Goal: Subscribe to service/newsletter: Subscribe to service/newsletter

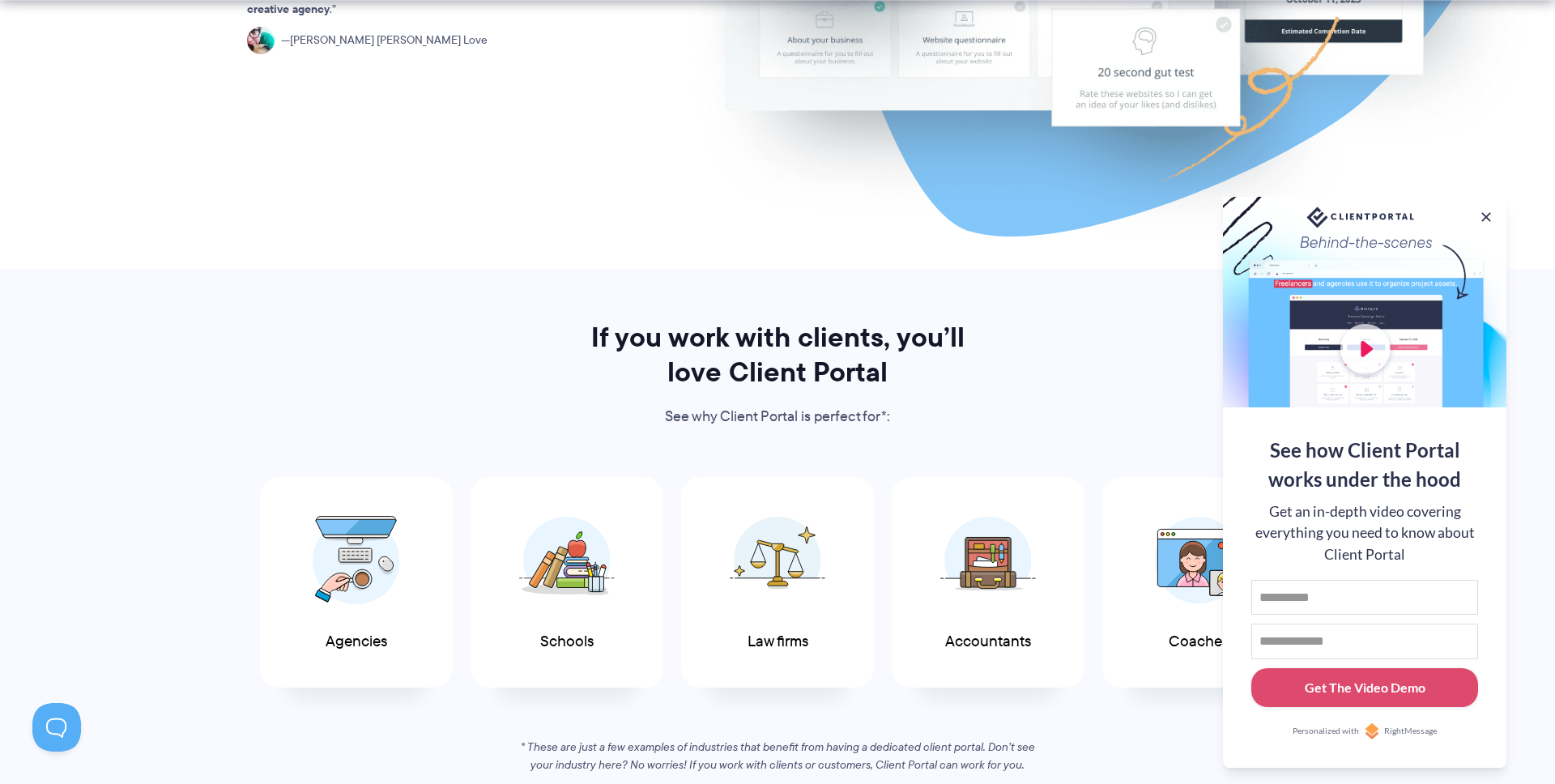
scroll to position [534, 0]
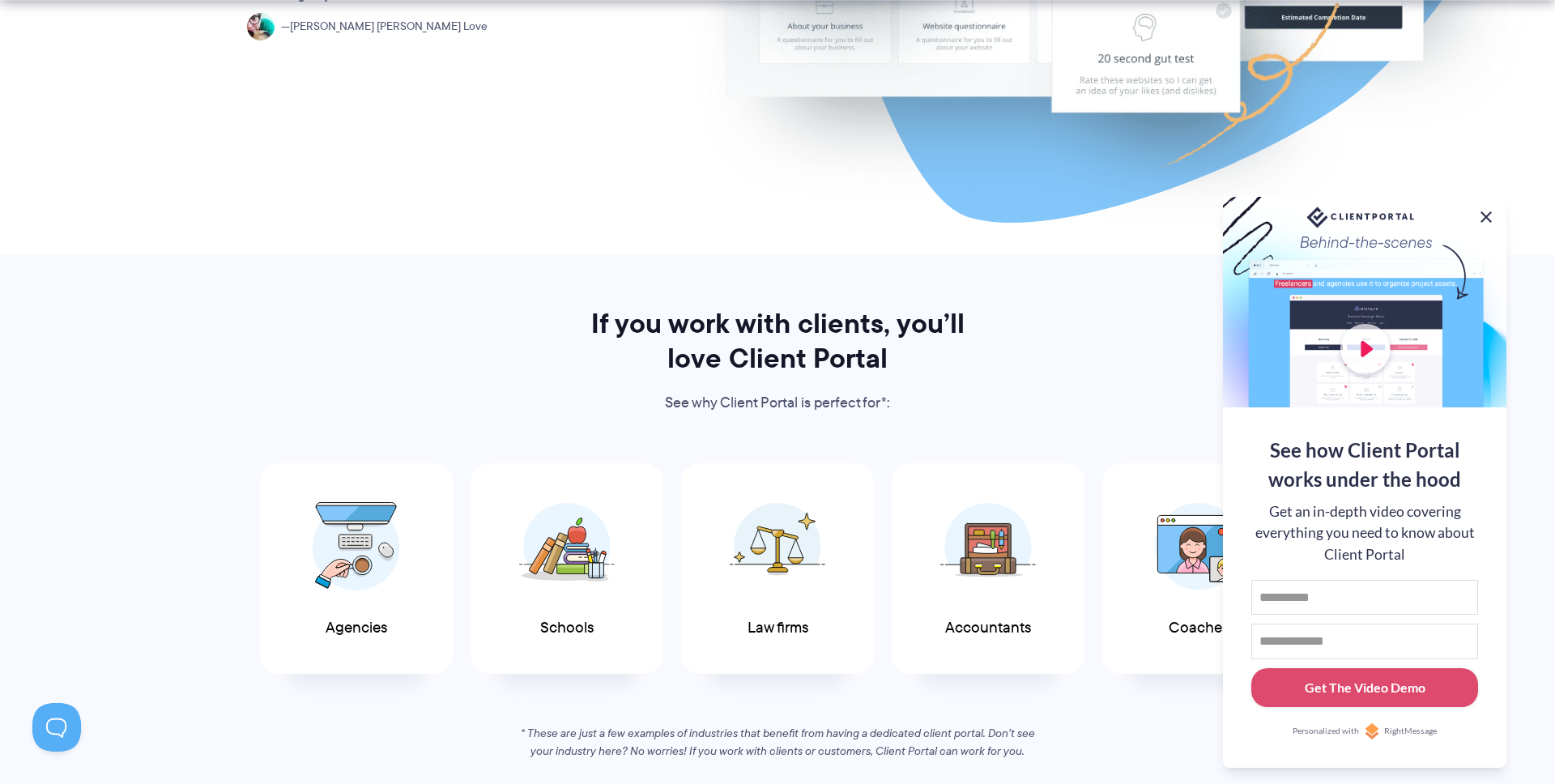
click at [1484, 212] on button at bounding box center [1486, 217] width 19 height 19
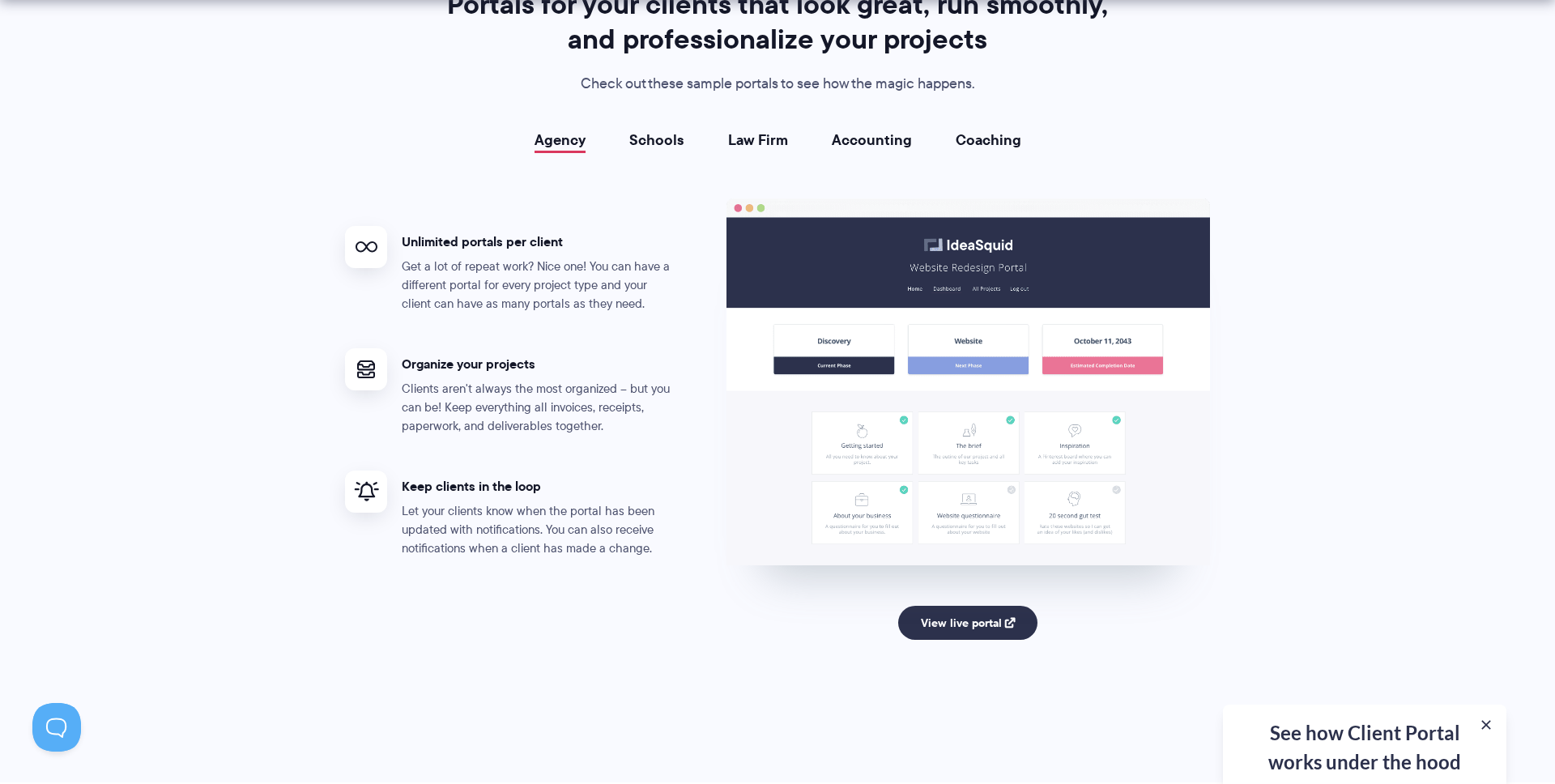
scroll to position [2959, 0]
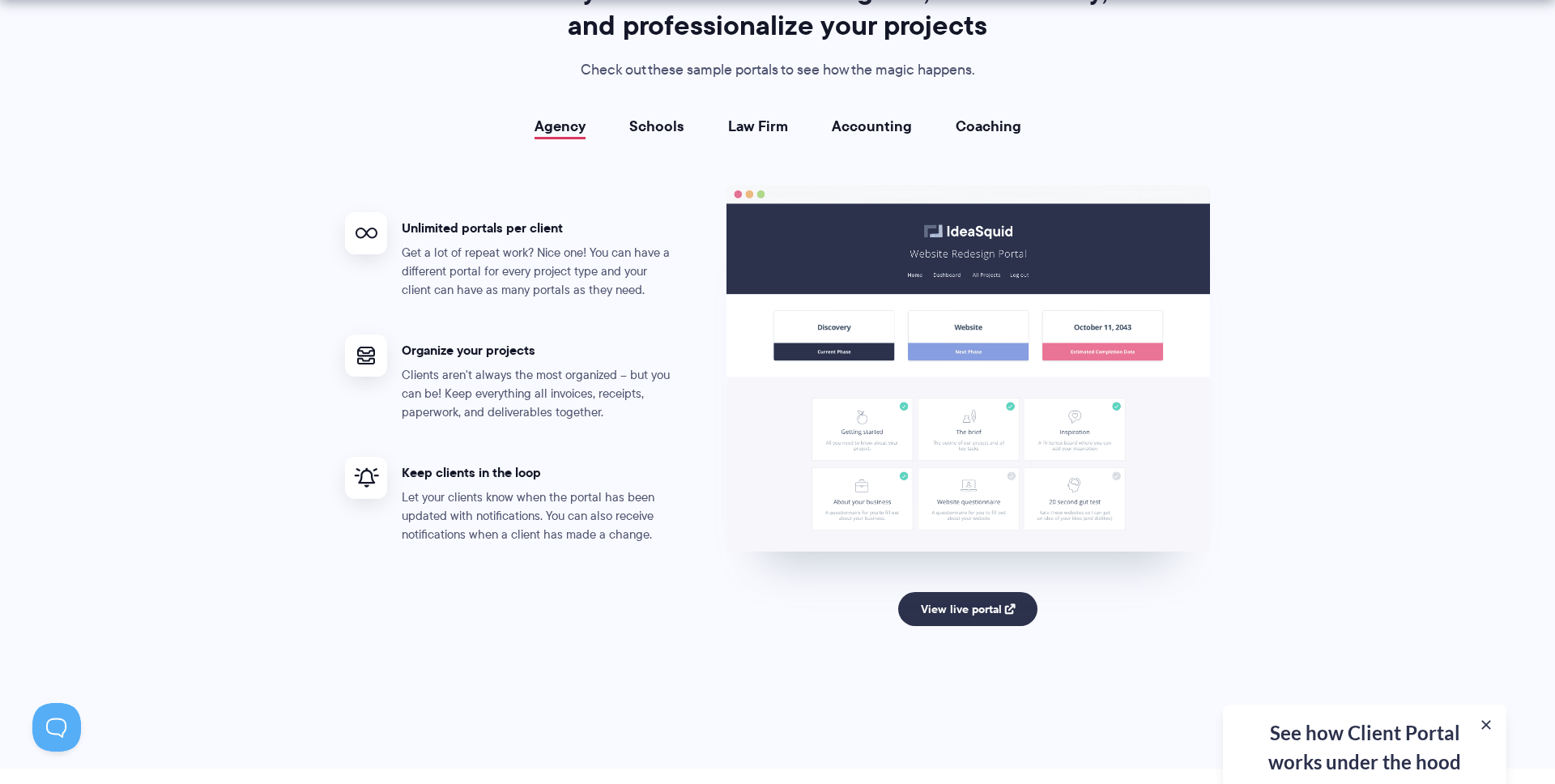
click at [863, 122] on link "Accounting" at bounding box center [872, 126] width 81 height 16
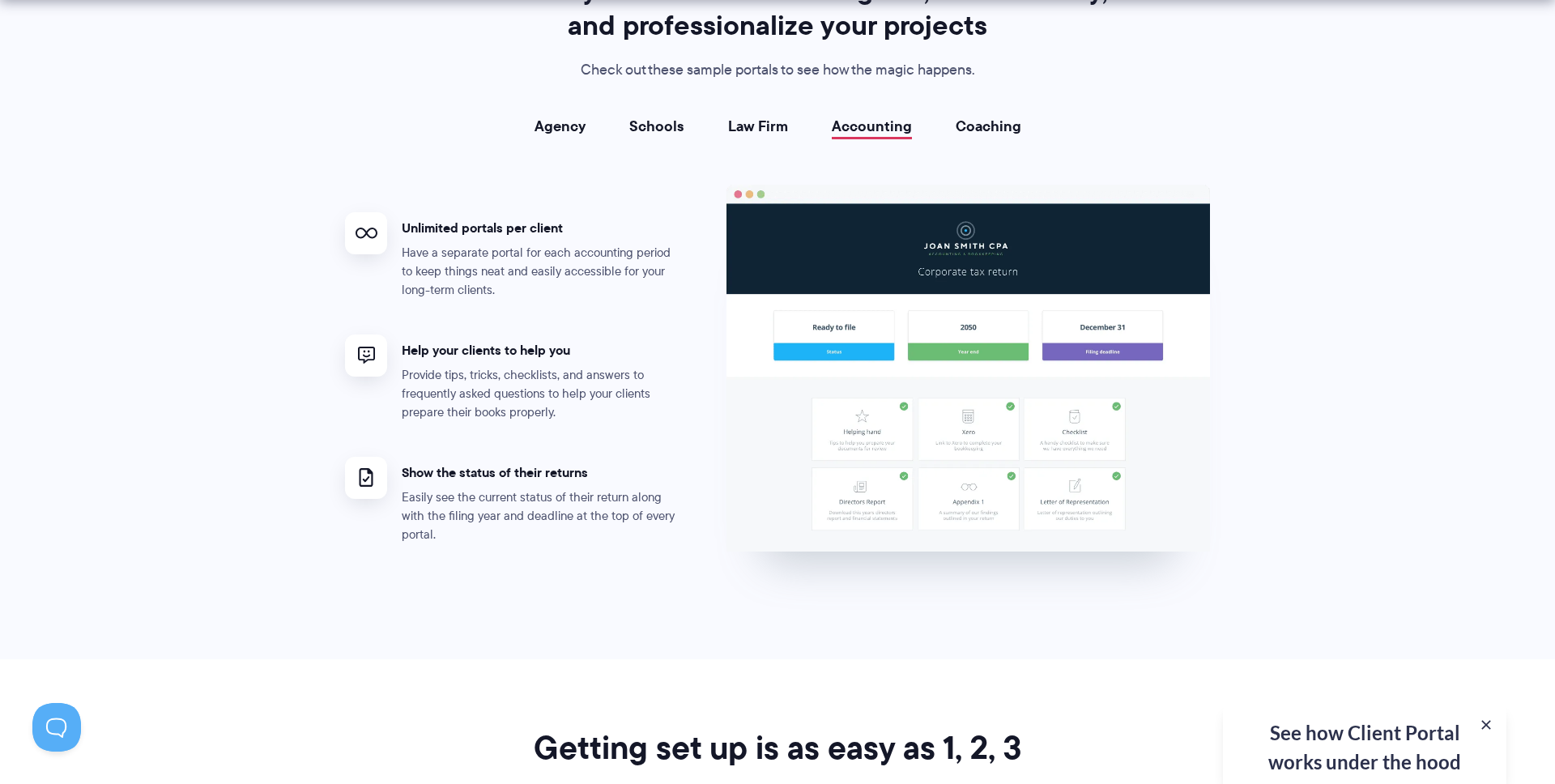
click at [563, 144] on div "Agency Schools Law Firm Accounting Coaching Agency Unlimited portals per client…" at bounding box center [777, 346] width 865 height 456
click at [563, 131] on link "Agency" at bounding box center [560, 126] width 51 height 16
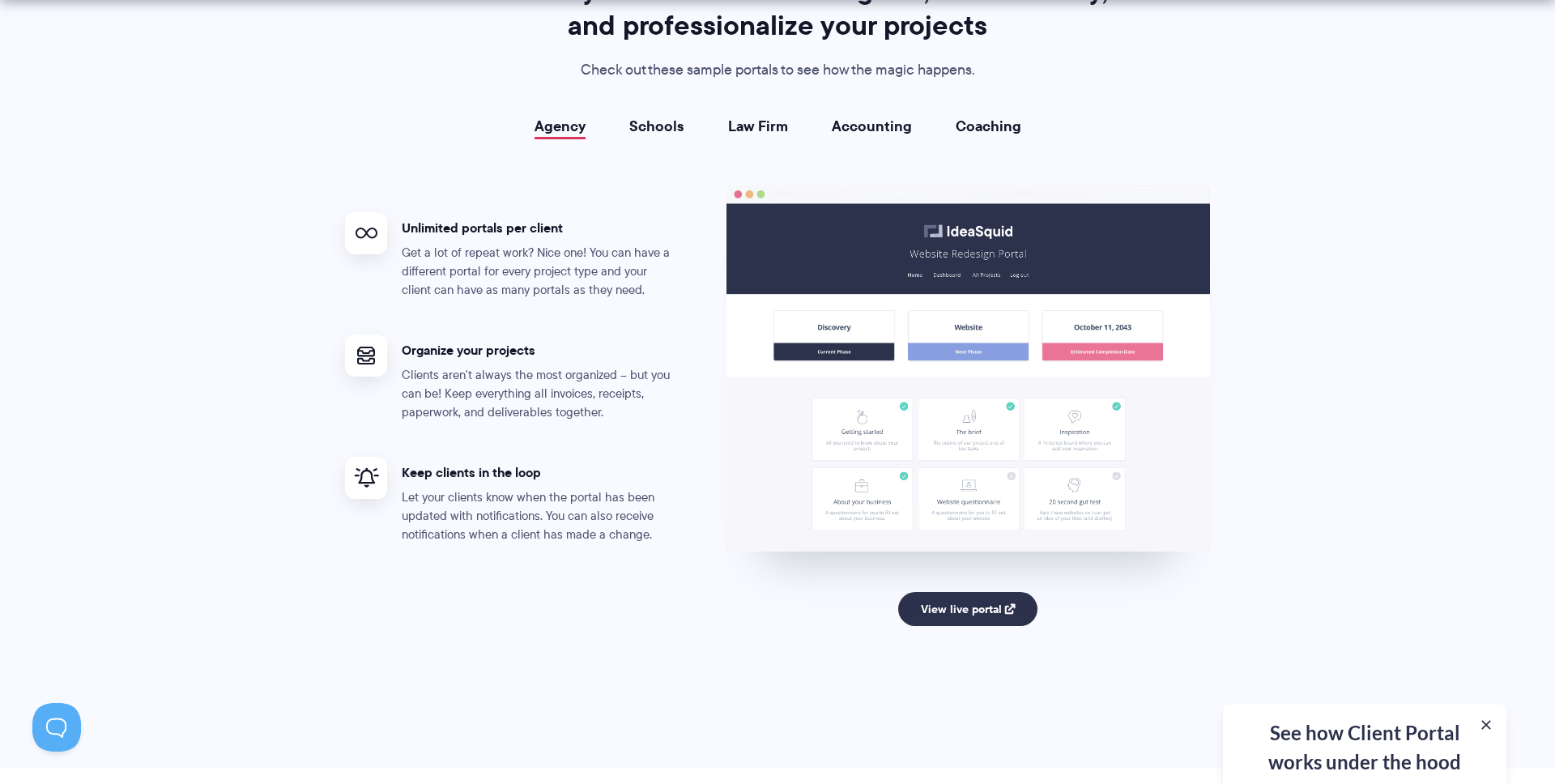
click at [513, 231] on h4 "Unlimited portals per client" at bounding box center [540, 228] width 275 height 17
click at [538, 276] on p "Get a lot of repeat work? Nice one! You can have a different portal for every p…" at bounding box center [540, 272] width 275 height 56
click at [588, 287] on p "Get a lot of repeat work? Nice one! You can have a different portal for every p…" at bounding box center [540, 272] width 275 height 56
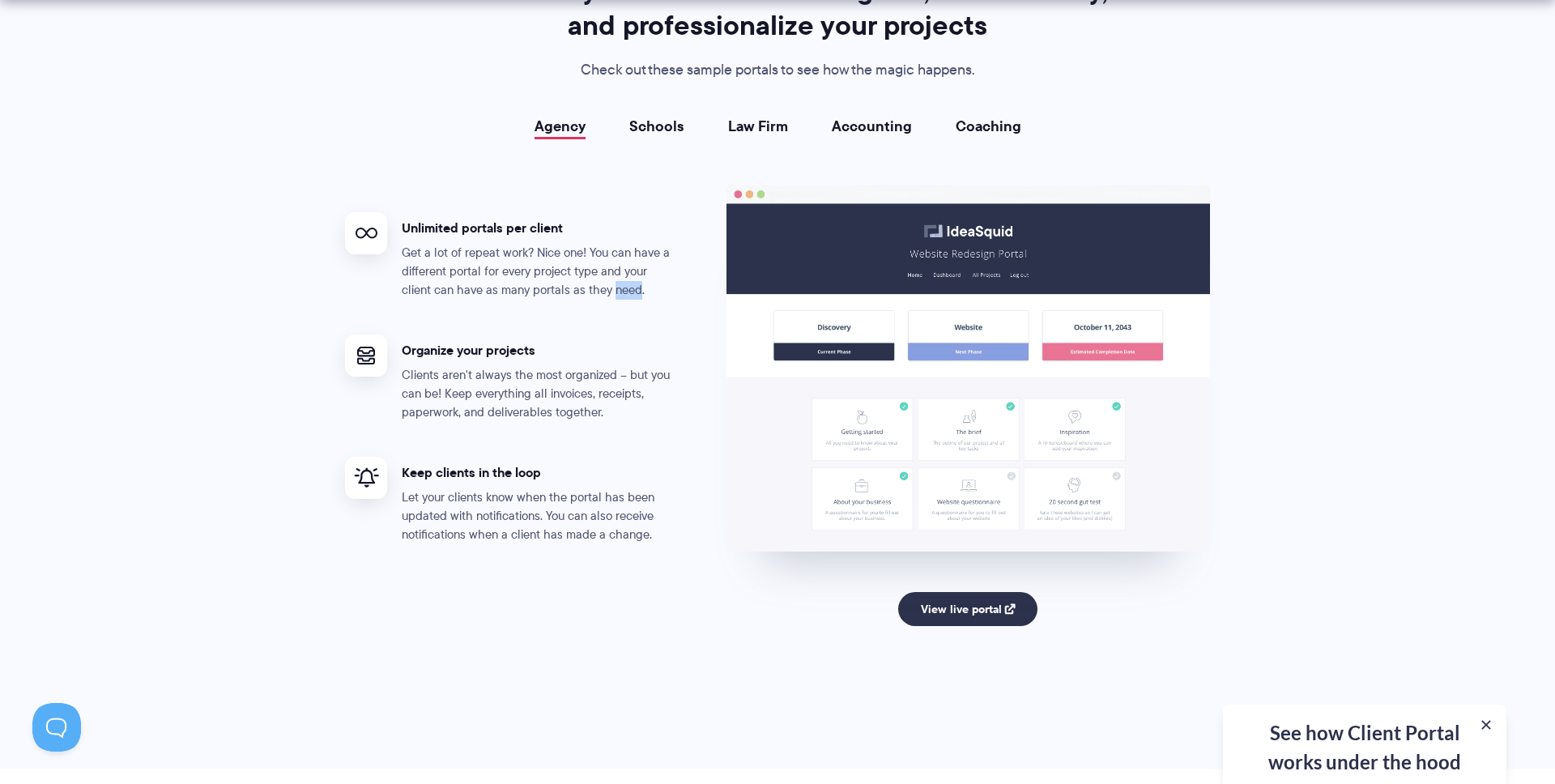
click at [588, 287] on p "Get a lot of repeat work? Nice one! You can have a different portal for every p…" at bounding box center [540, 272] width 275 height 56
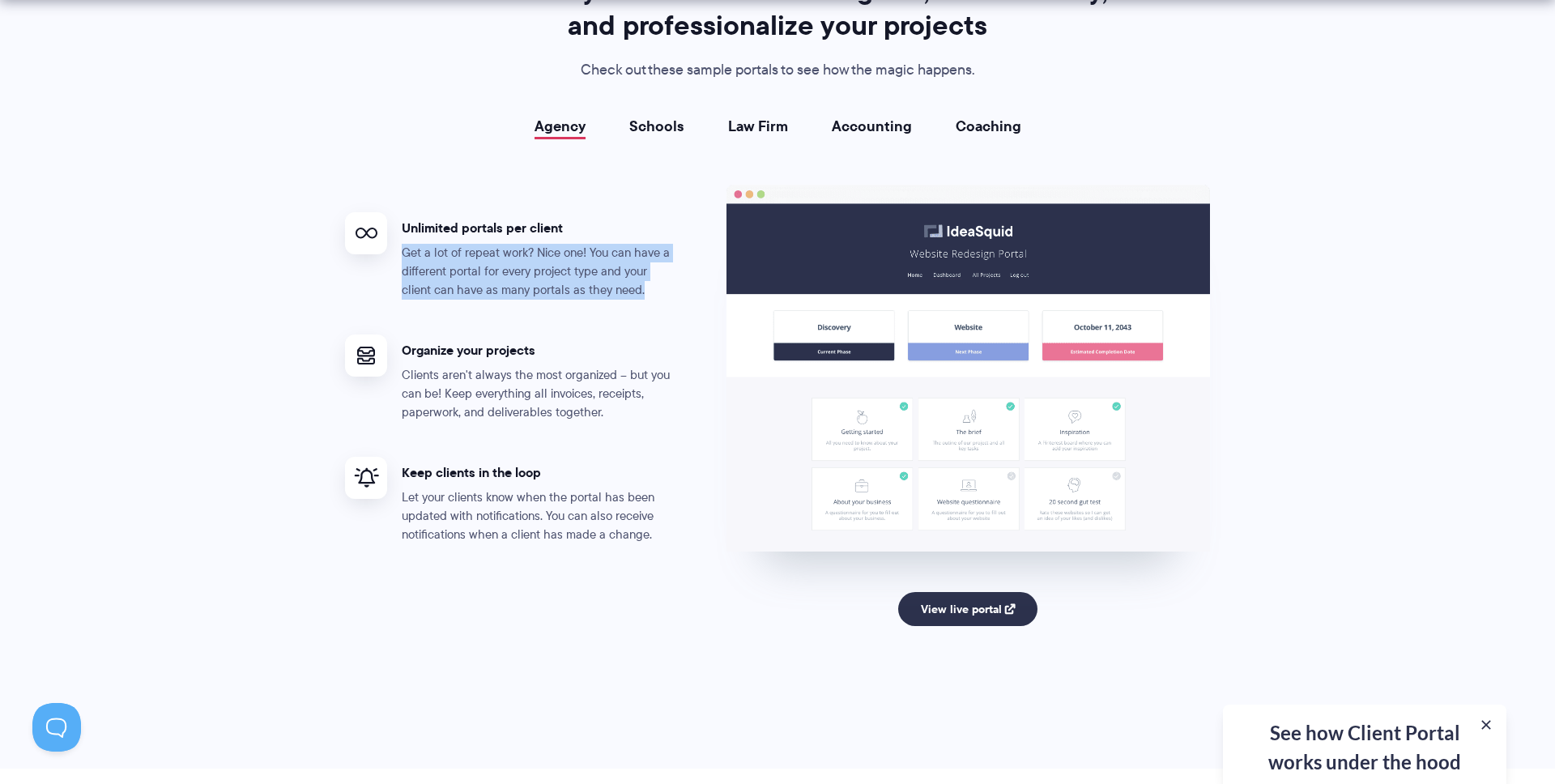
click at [588, 287] on p "Get a lot of repeat work? Nice one! You can have a different portal for every p…" at bounding box center [540, 272] width 275 height 56
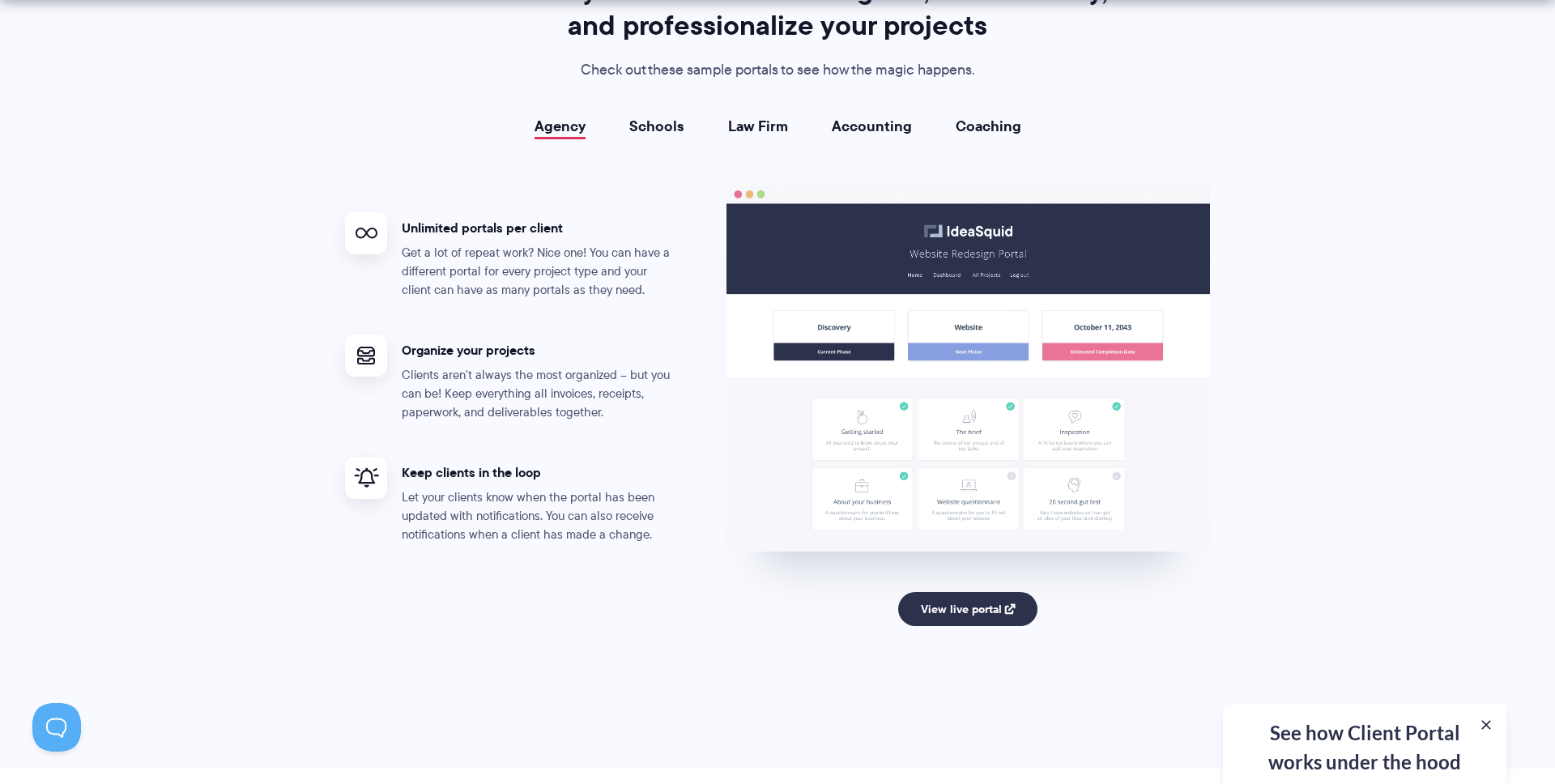
click at [638, 321] on ul "Unlimited portals per client Get a lot of repeat work? Nice one! You can have a…" at bounding box center [535, 428] width 381 height 487
click at [574, 384] on p "Clients aren't always the most organized – but you can be! Keep everything all …" at bounding box center [540, 394] width 275 height 56
click at [556, 512] on p "Let your clients know when the portal has been updated with notifications. You …" at bounding box center [540, 516] width 275 height 56
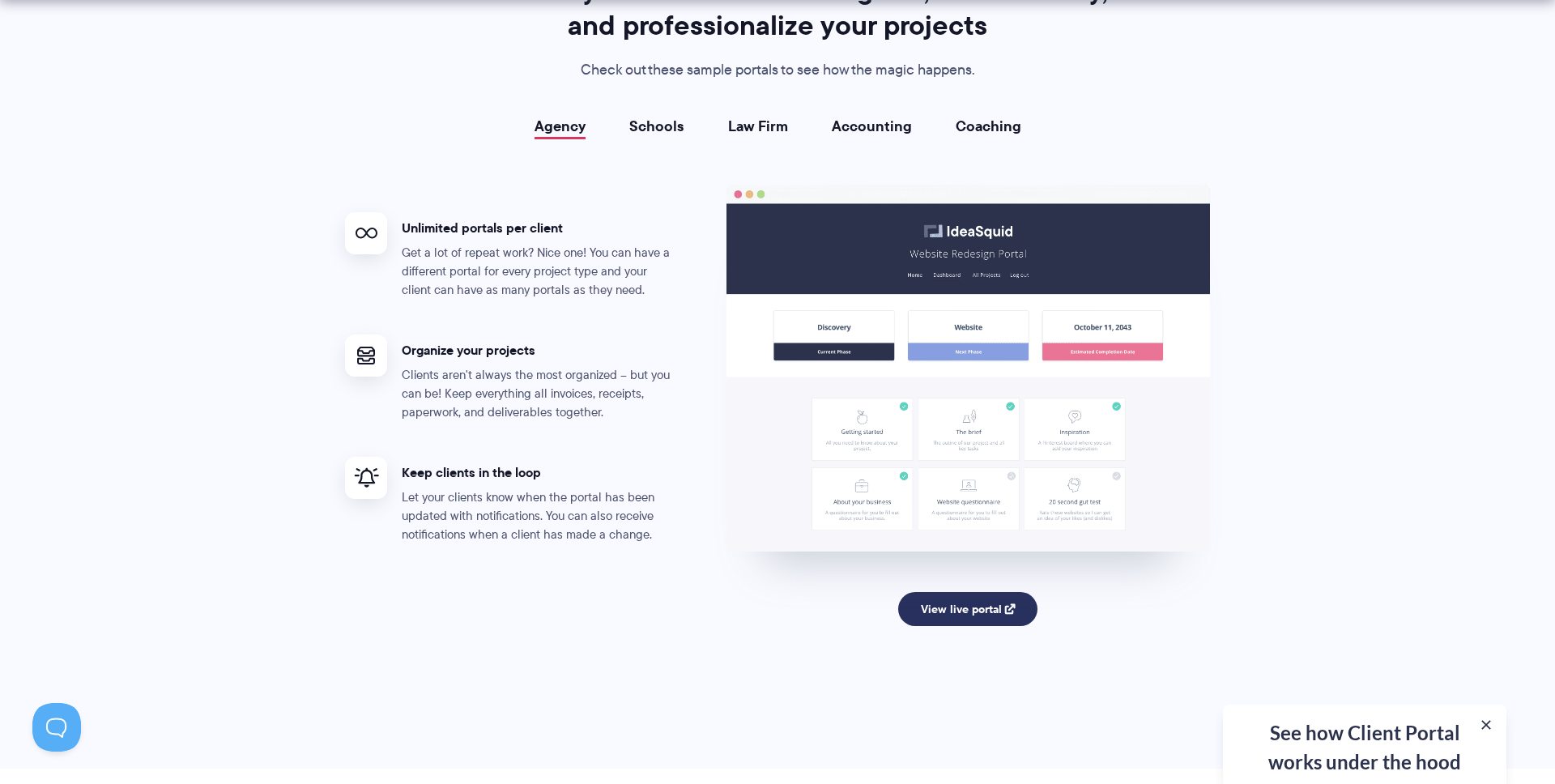
click at [940, 606] on link "View live portal" at bounding box center [968, 609] width 140 height 34
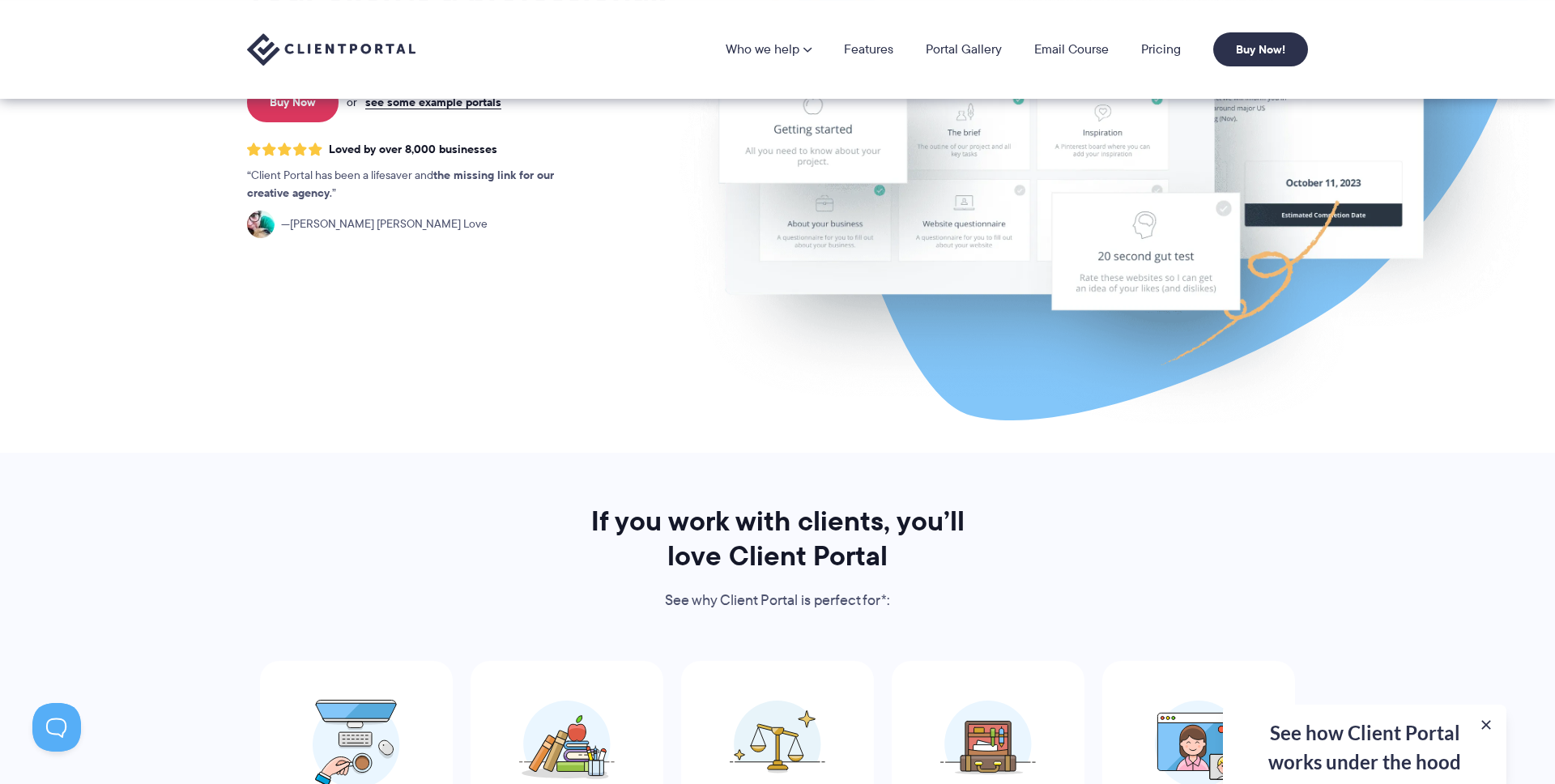
scroll to position [0, 0]
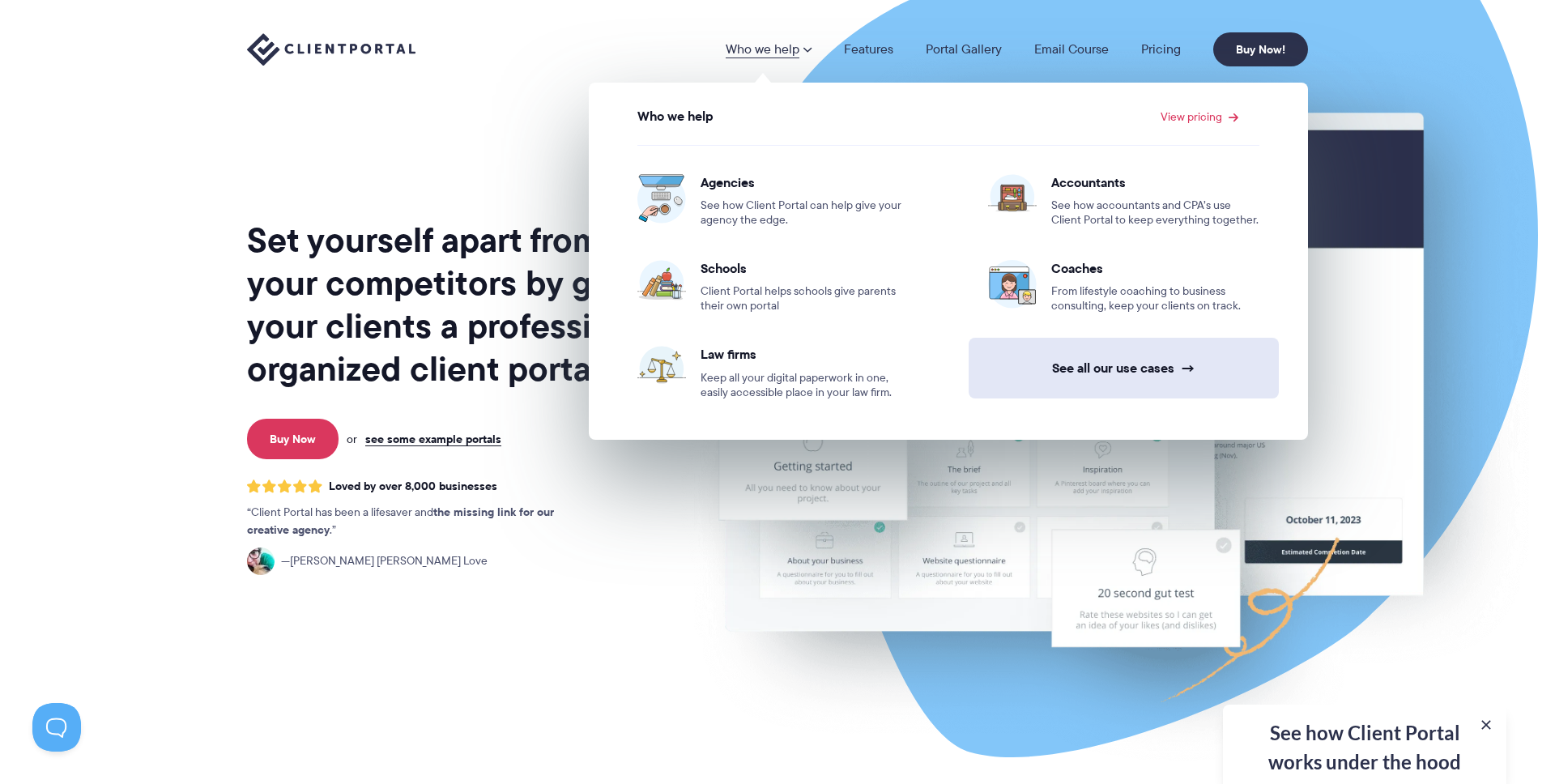
click at [1168, 357] on link "See all our use cases →" at bounding box center [1124, 368] width 310 height 60
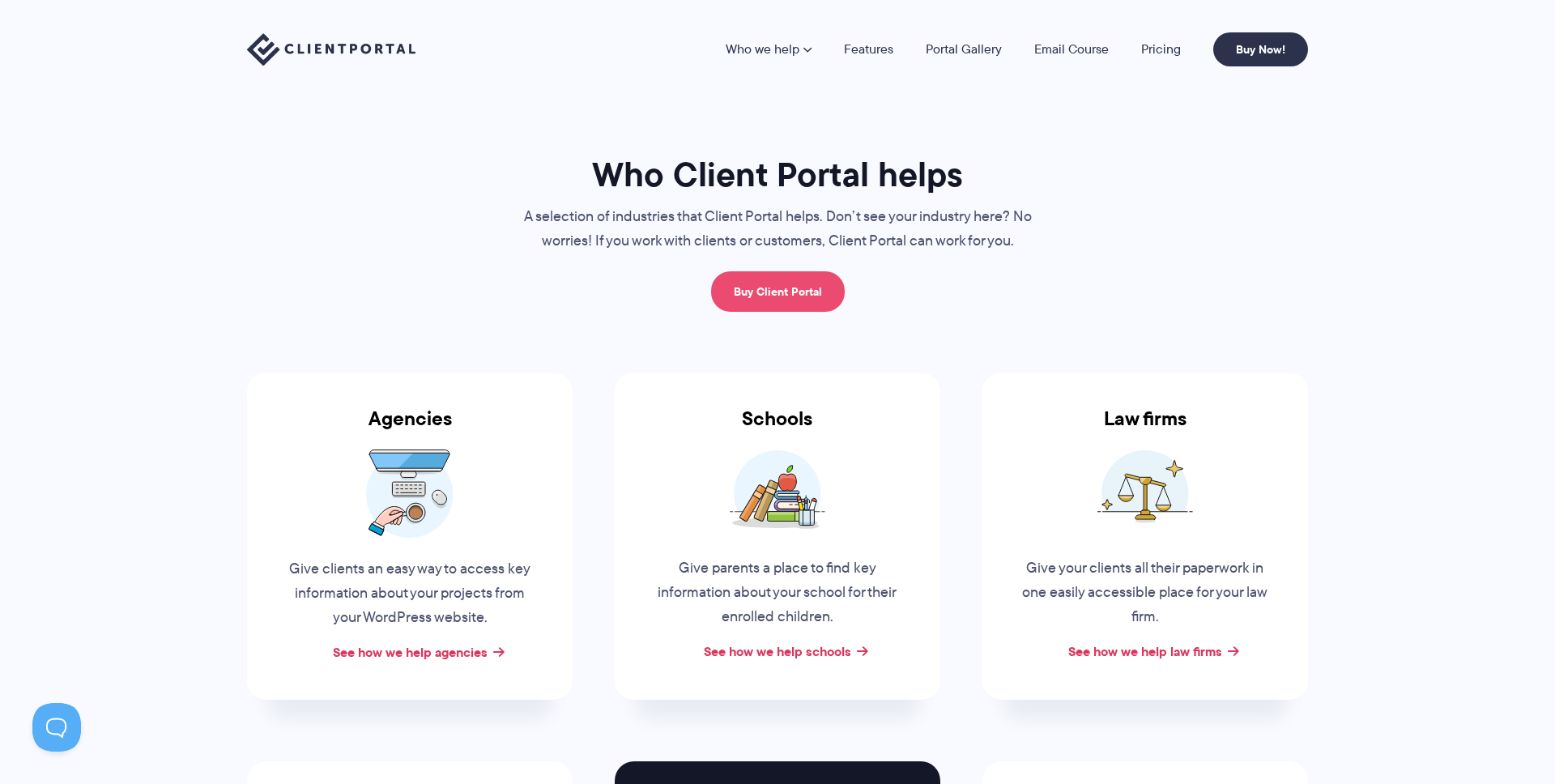
click at [800, 284] on link "Buy Client Portal" at bounding box center [778, 292] width 134 height 40
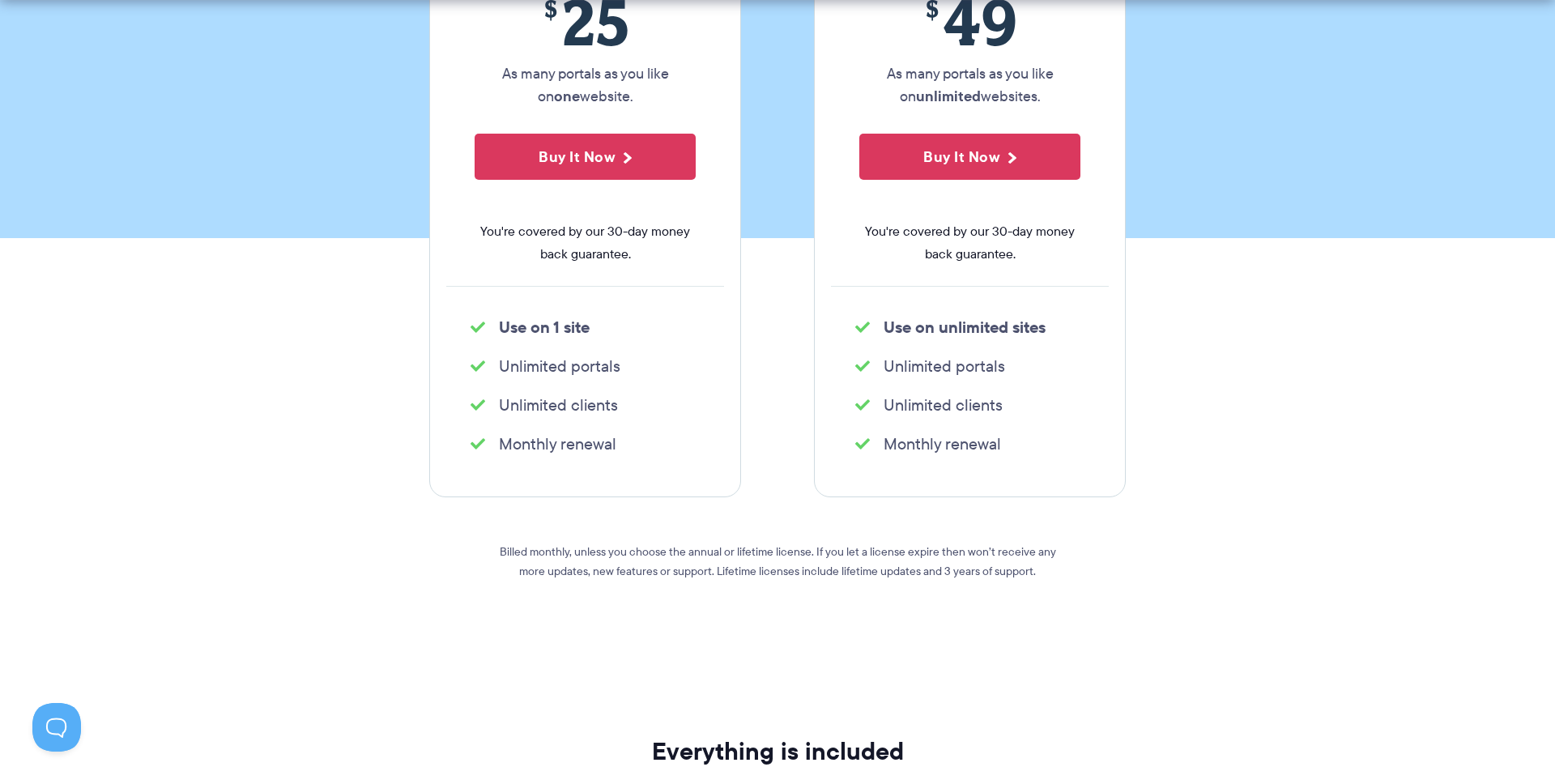
scroll to position [405, 0]
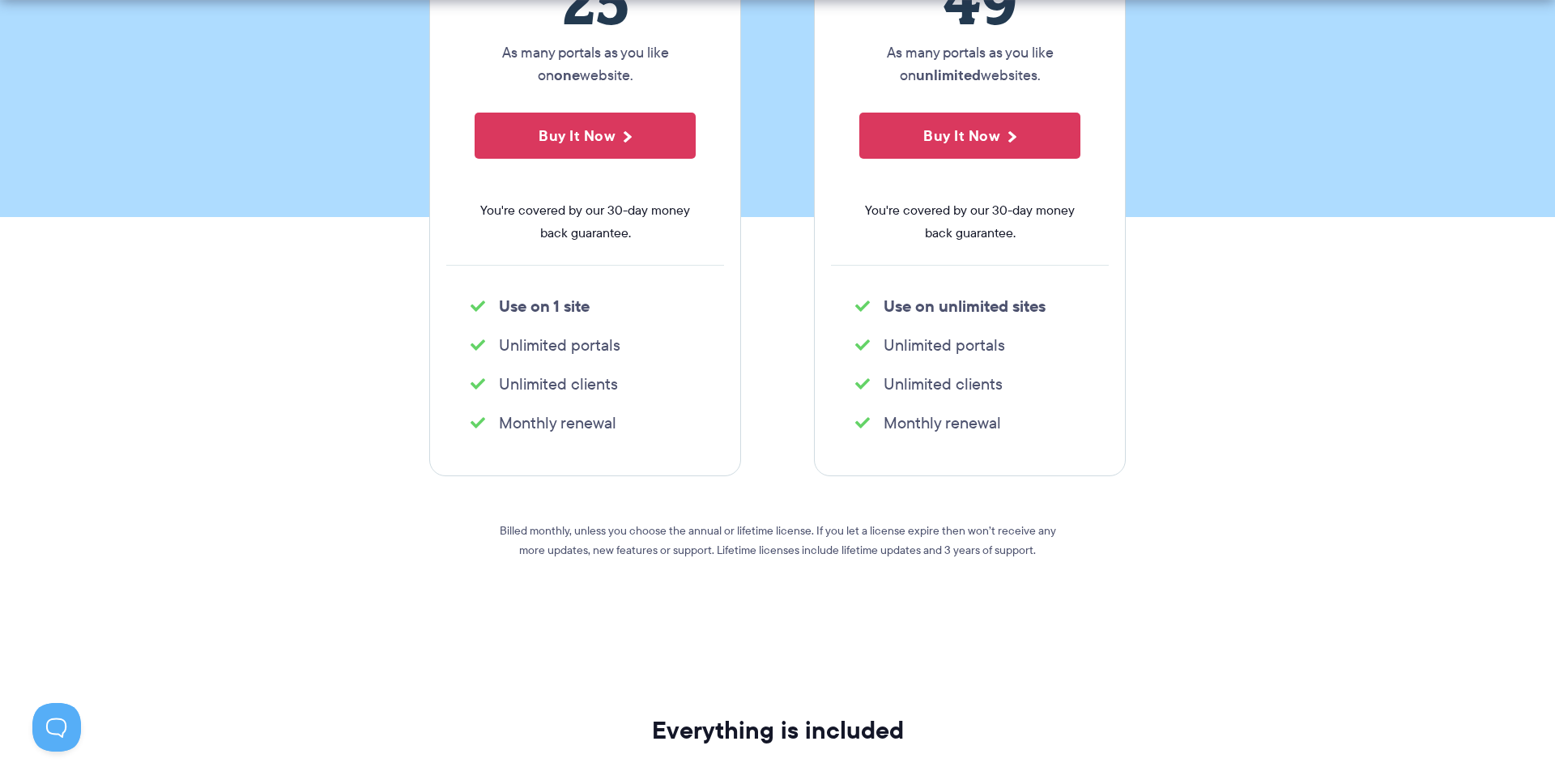
click at [577, 346] on li "Unlimited portals" at bounding box center [585, 345] width 230 height 23
click at [585, 392] on li "Unlimited clients" at bounding box center [585, 384] width 230 height 23
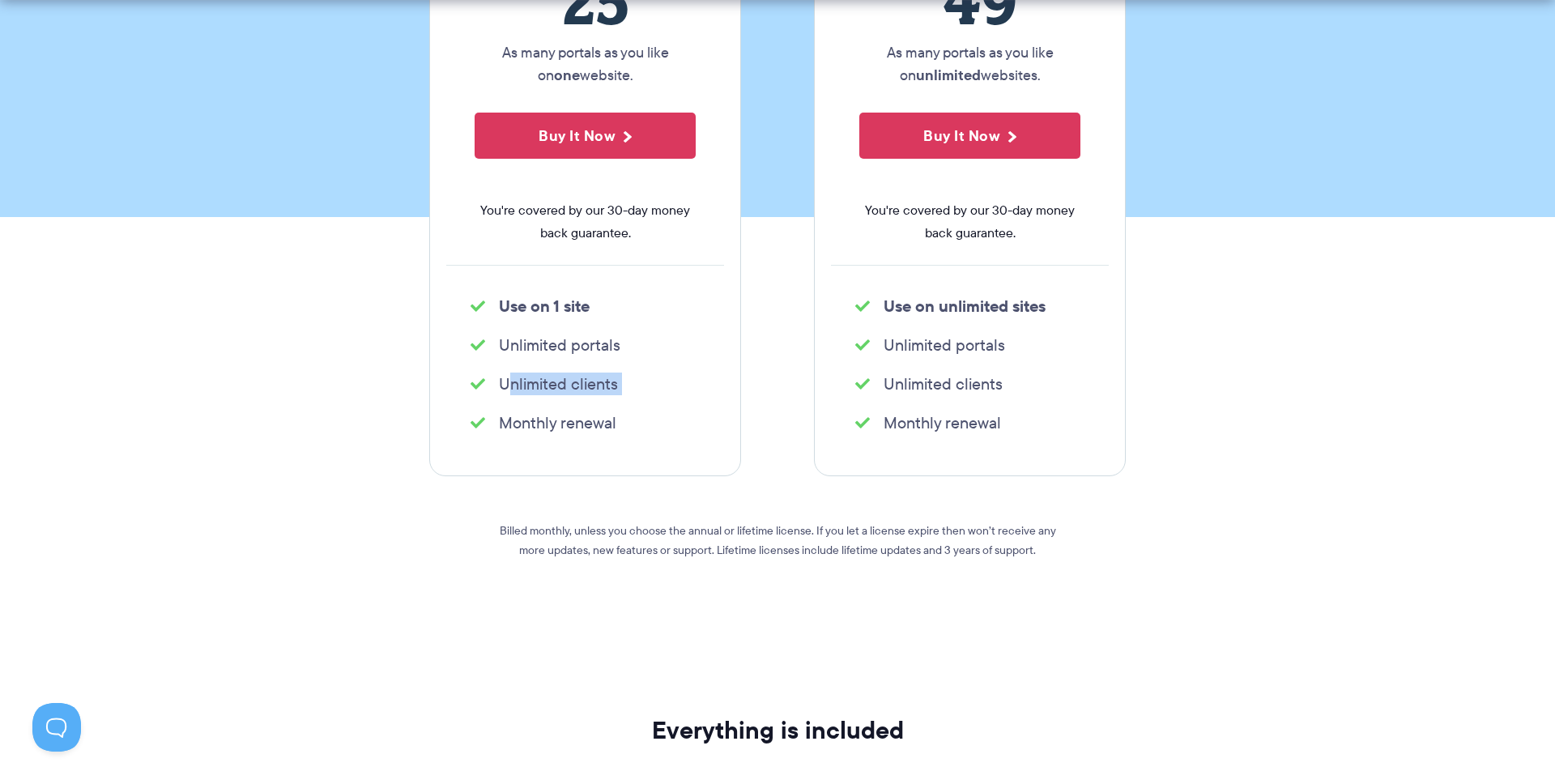
click at [585, 392] on li "Unlimited clients" at bounding box center [585, 384] width 230 height 23
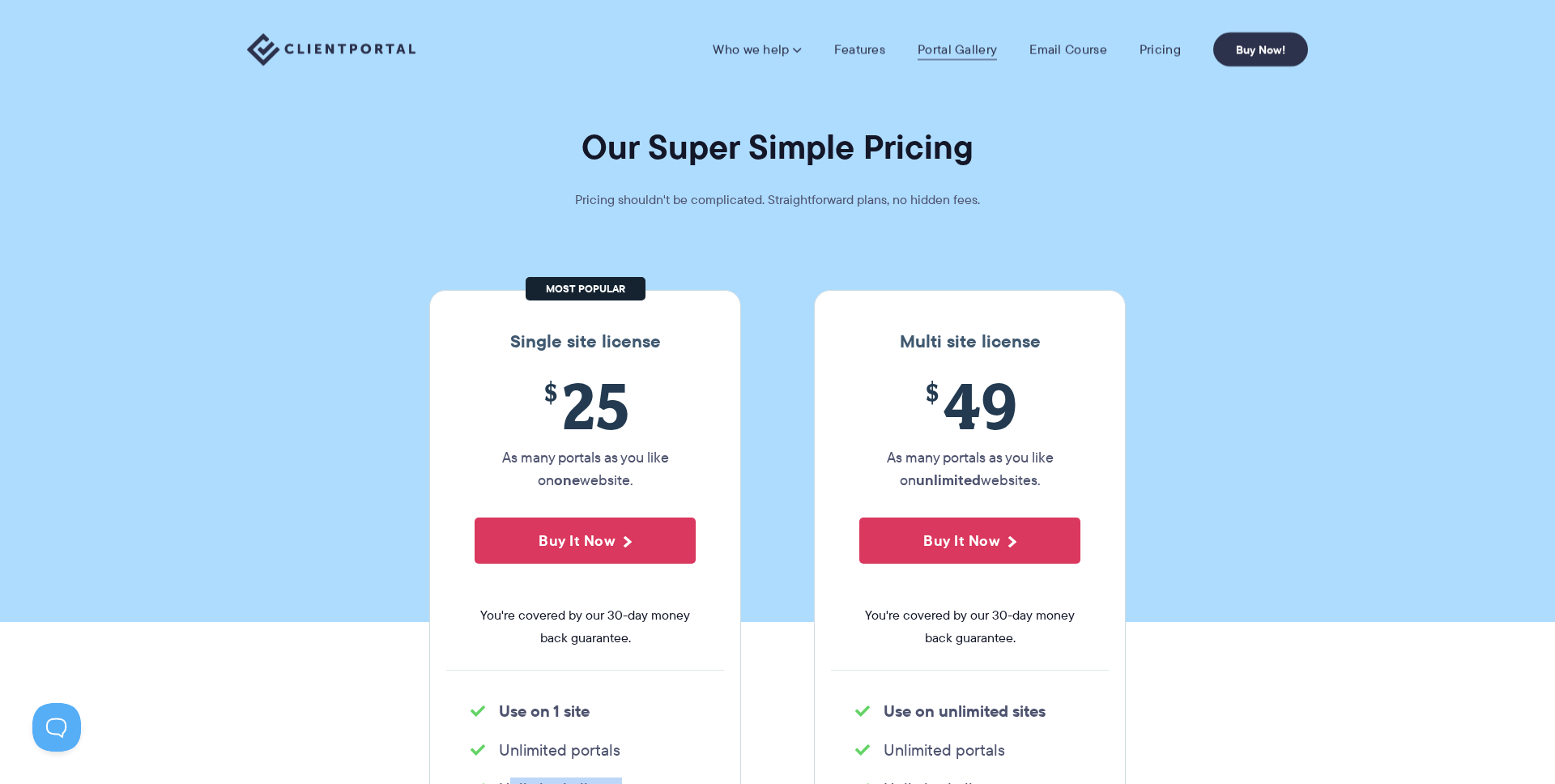
click at [938, 45] on link "Portal Gallery" at bounding box center [957, 49] width 80 height 16
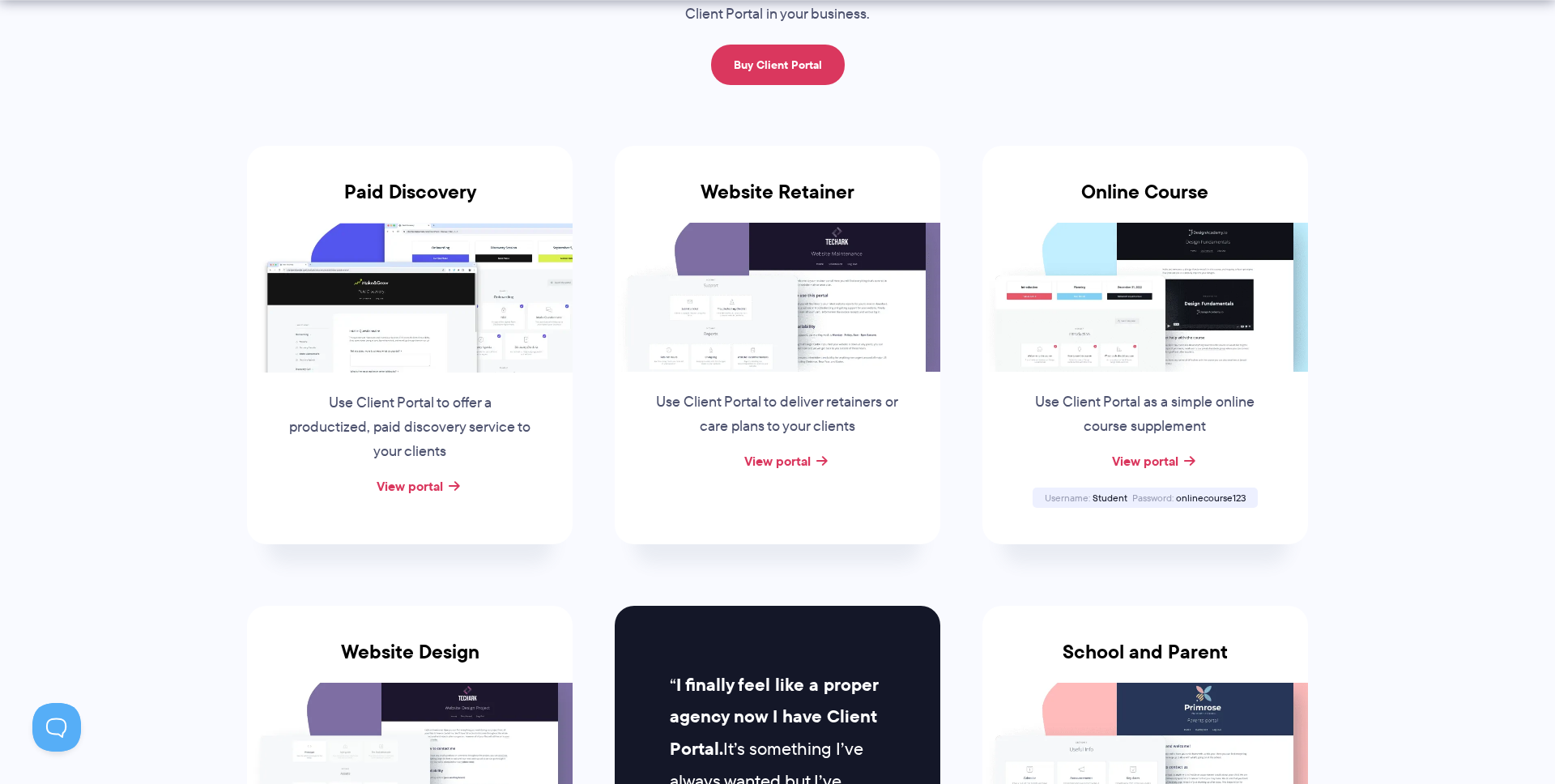
scroll to position [228, 0]
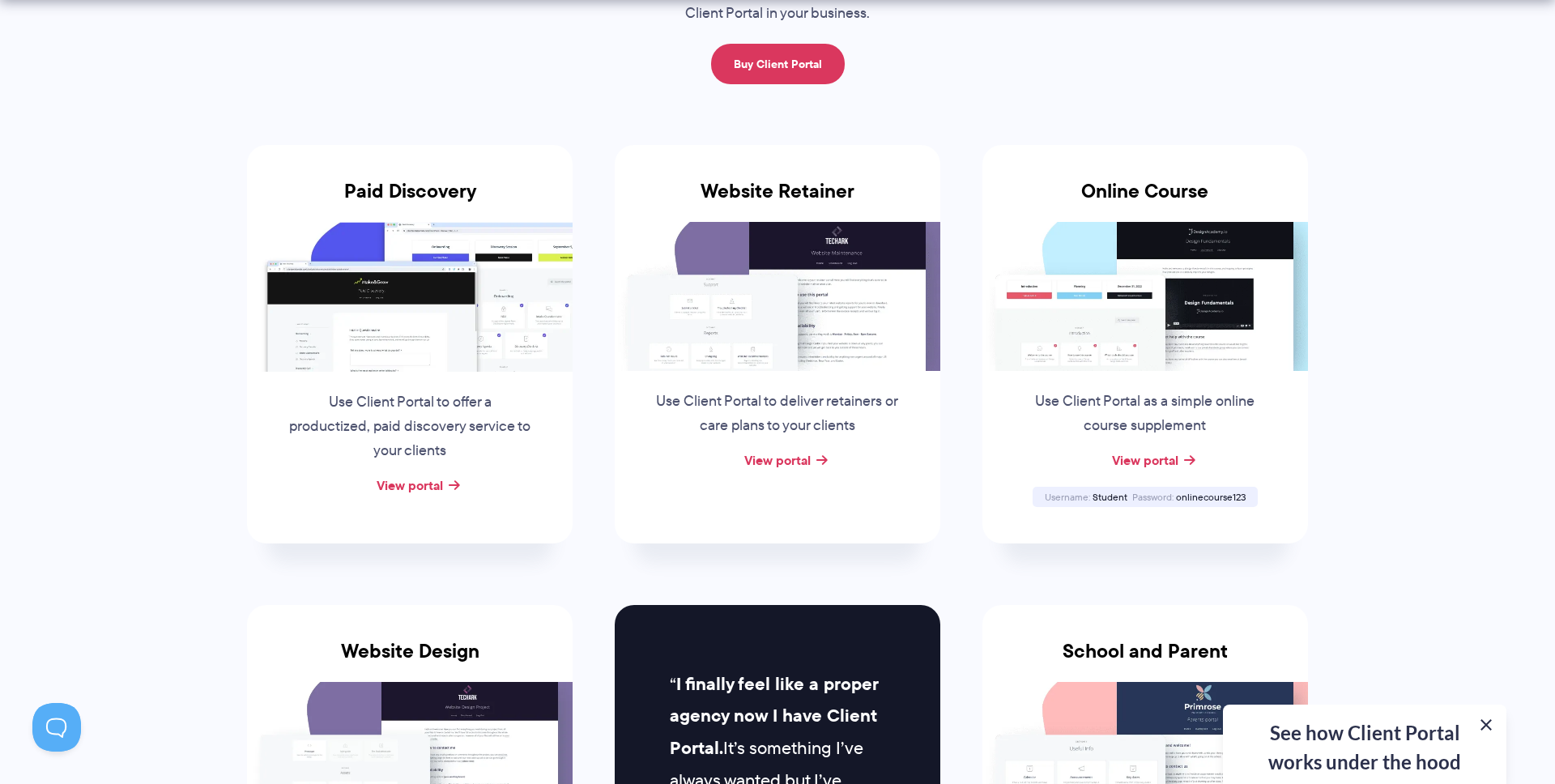
click at [1494, 731] on button at bounding box center [1486, 724] width 19 height 19
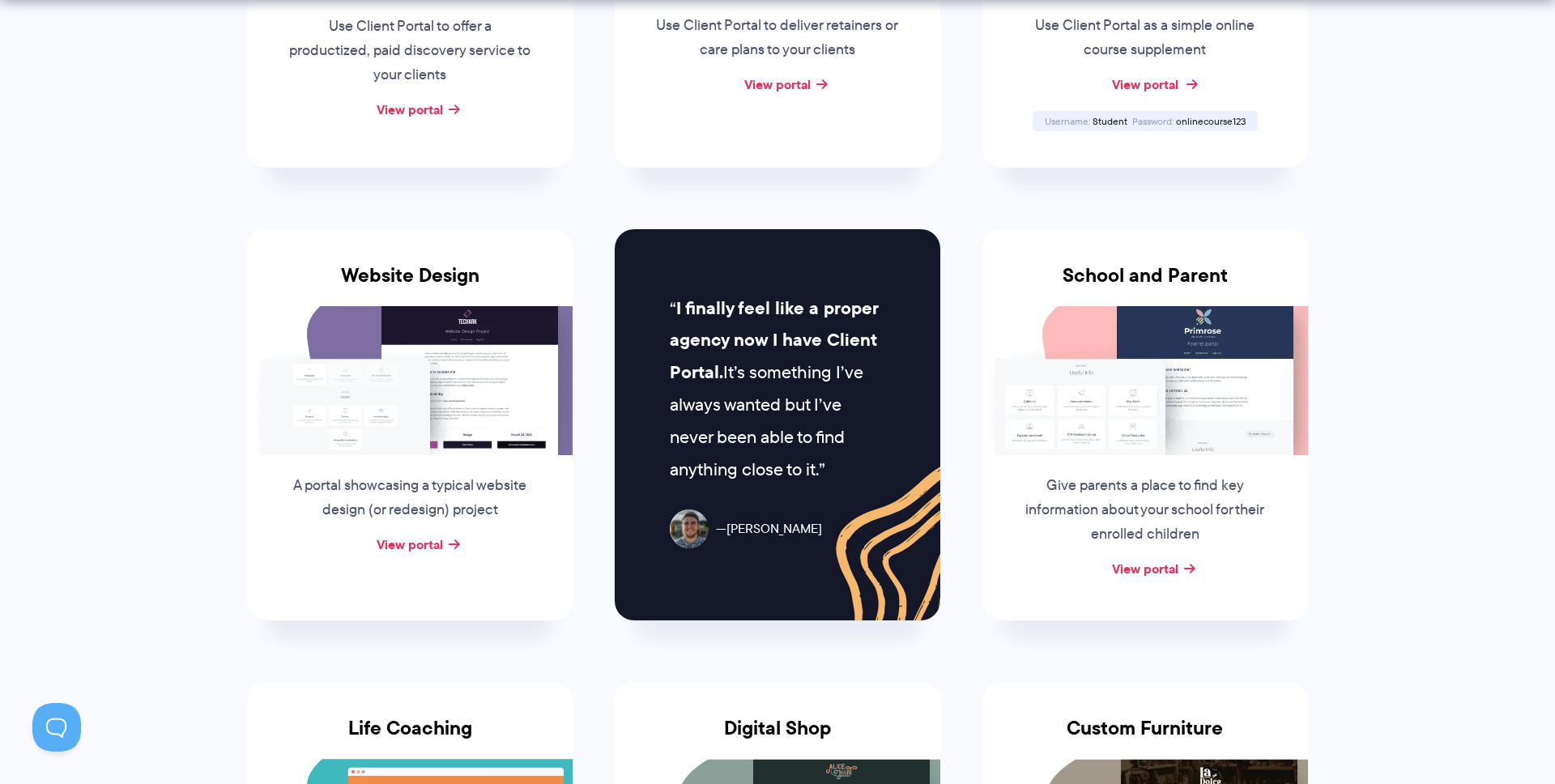
scroll to position [627, 0]
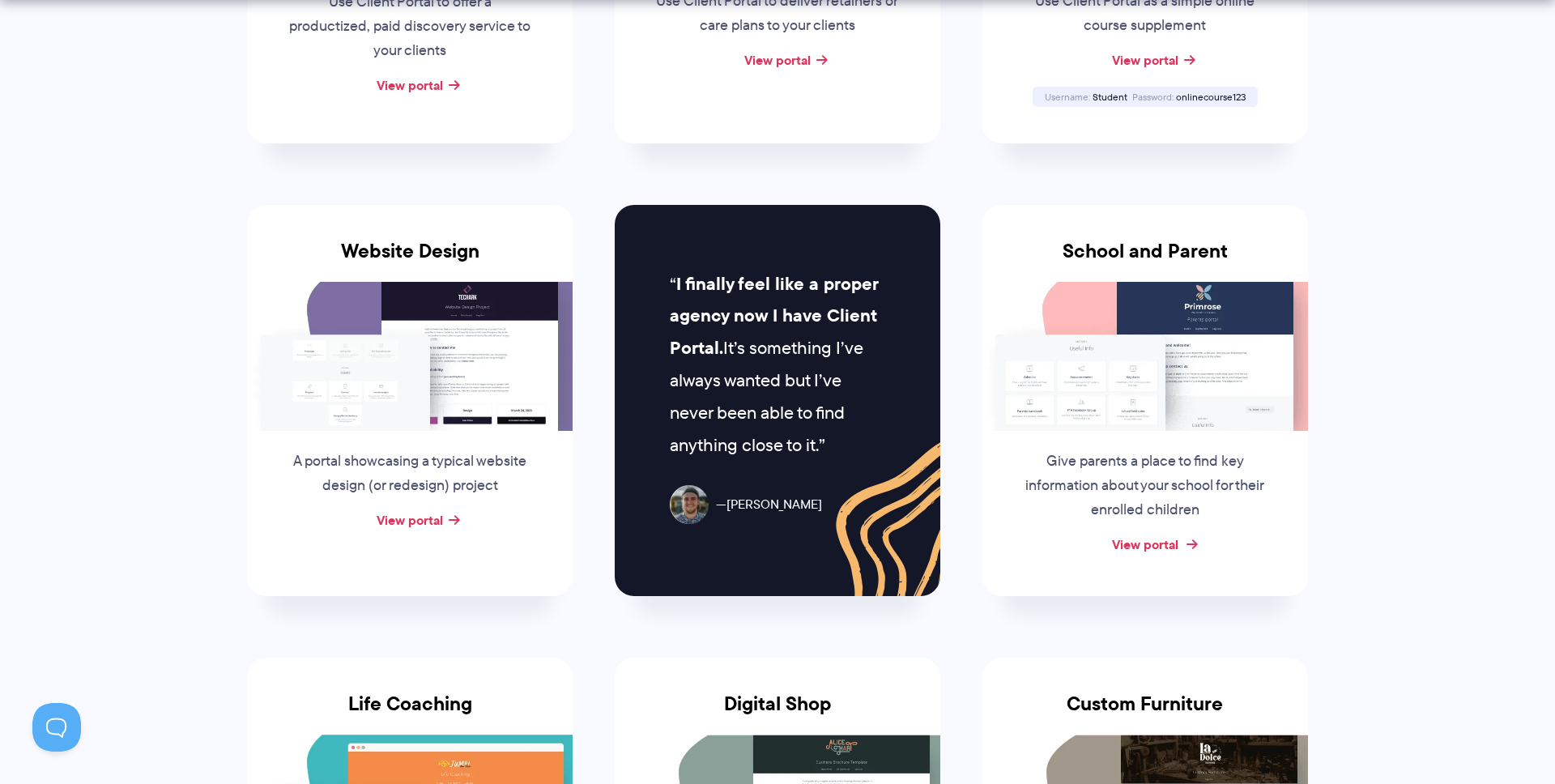
click at [1155, 539] on link "View portal" at bounding box center [1145, 544] width 67 height 19
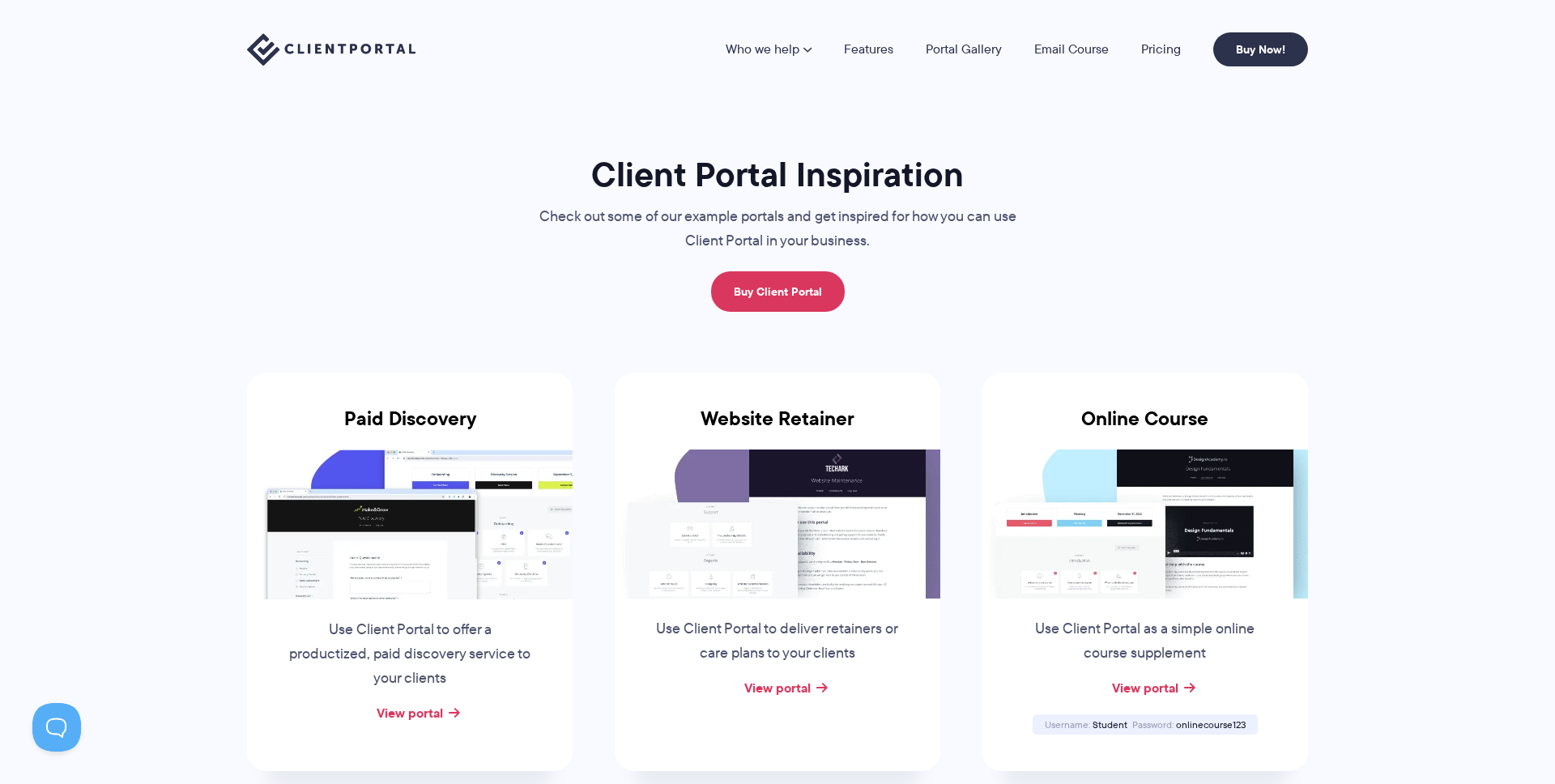
click at [382, 46] on img at bounding box center [331, 50] width 168 height 33
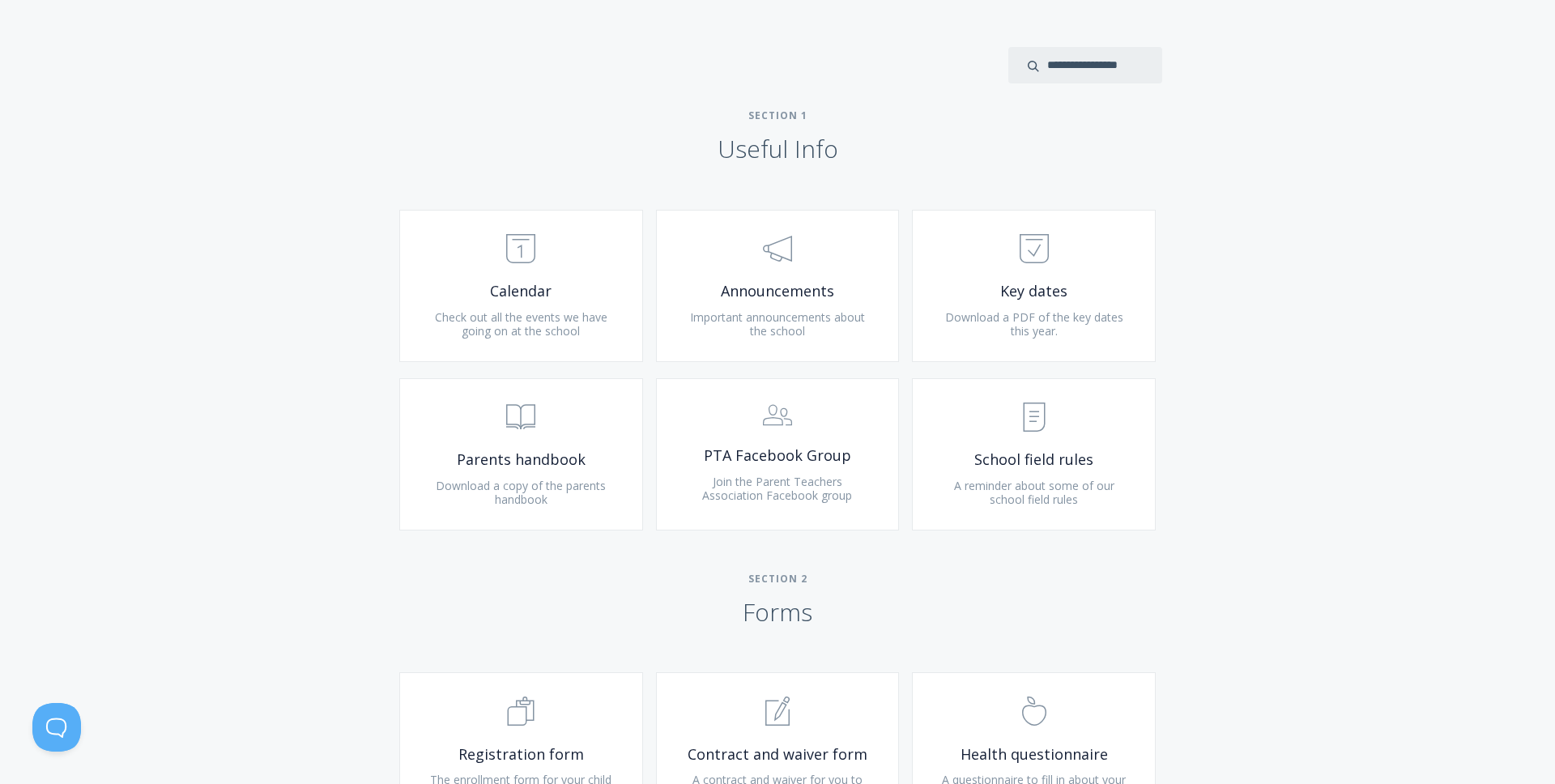
scroll to position [581, 0]
click at [454, 283] on span "Calendar" at bounding box center [520, 289] width 194 height 18
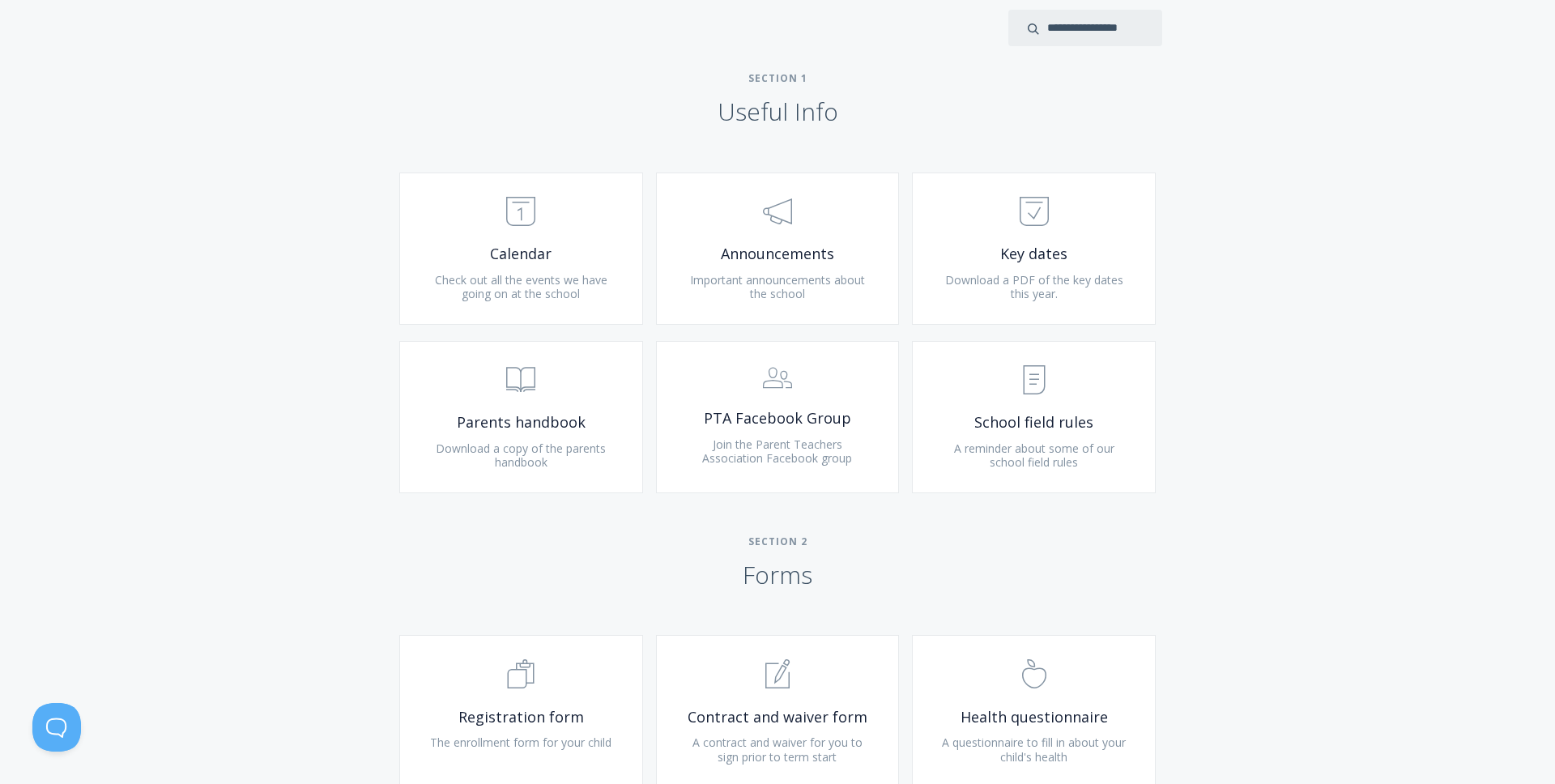
scroll to position [713, 0]
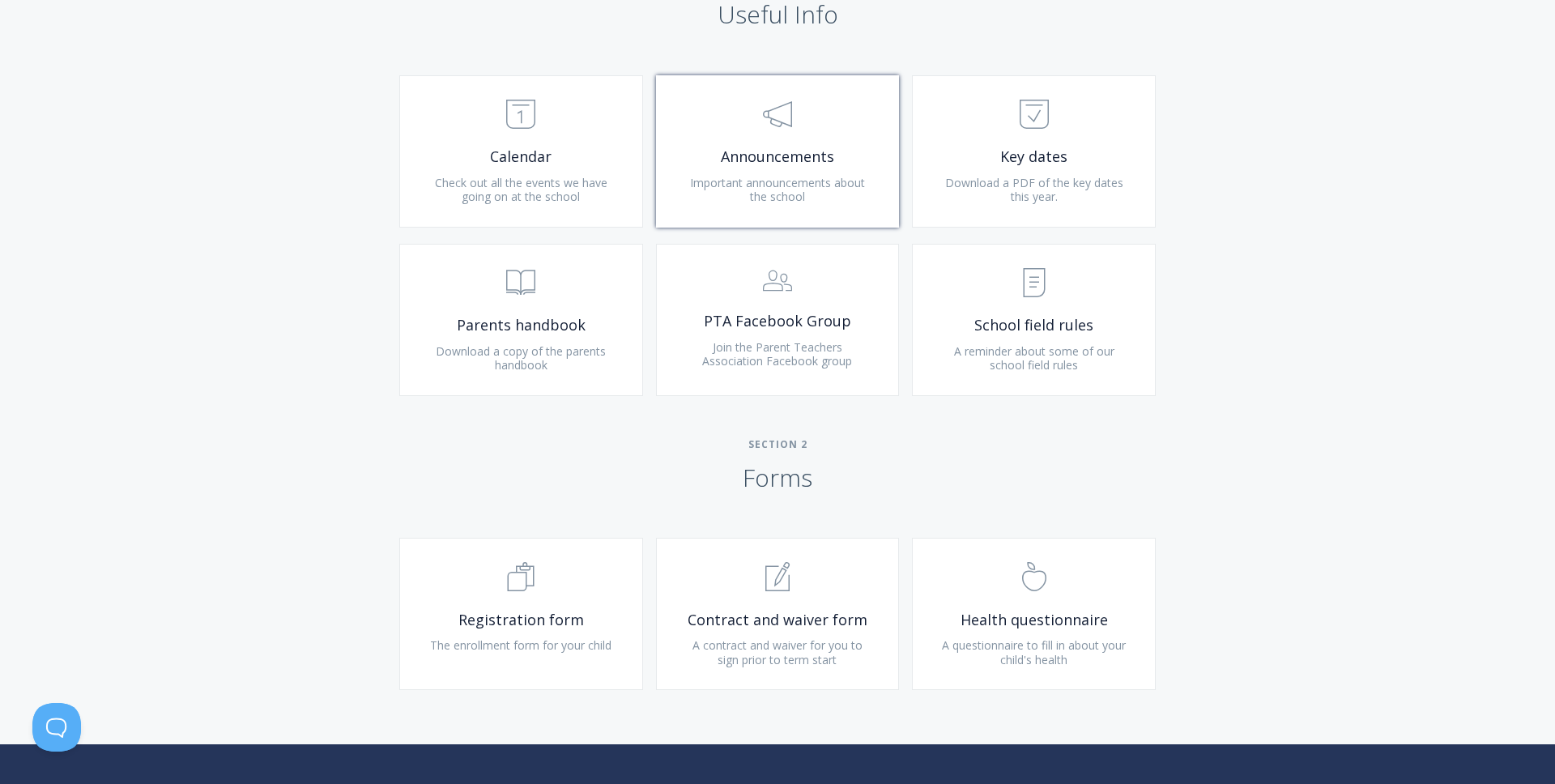
click at [806, 178] on span "Important announcements about the school" at bounding box center [778, 190] width 175 height 30
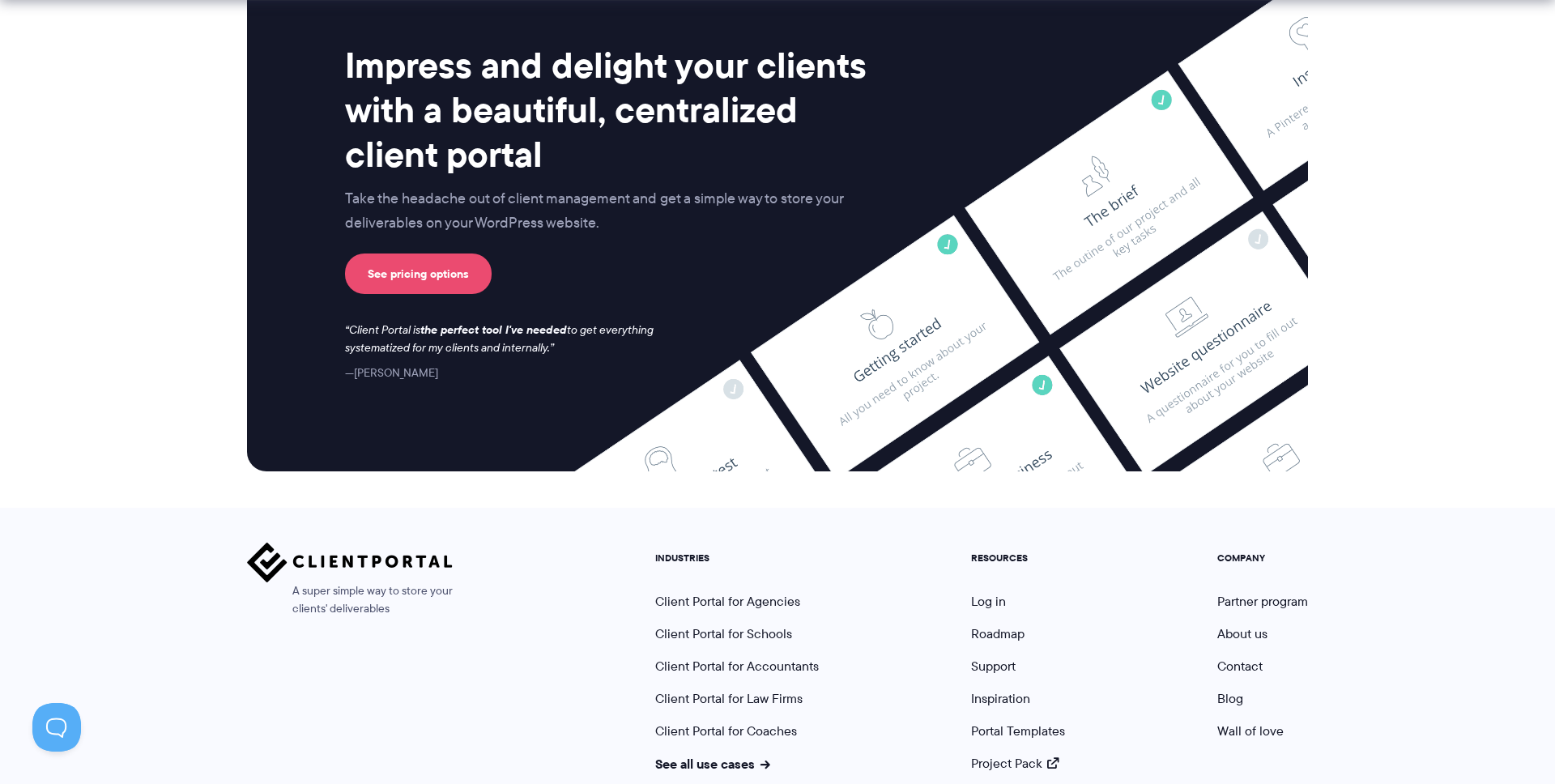
scroll to position [6660, 0]
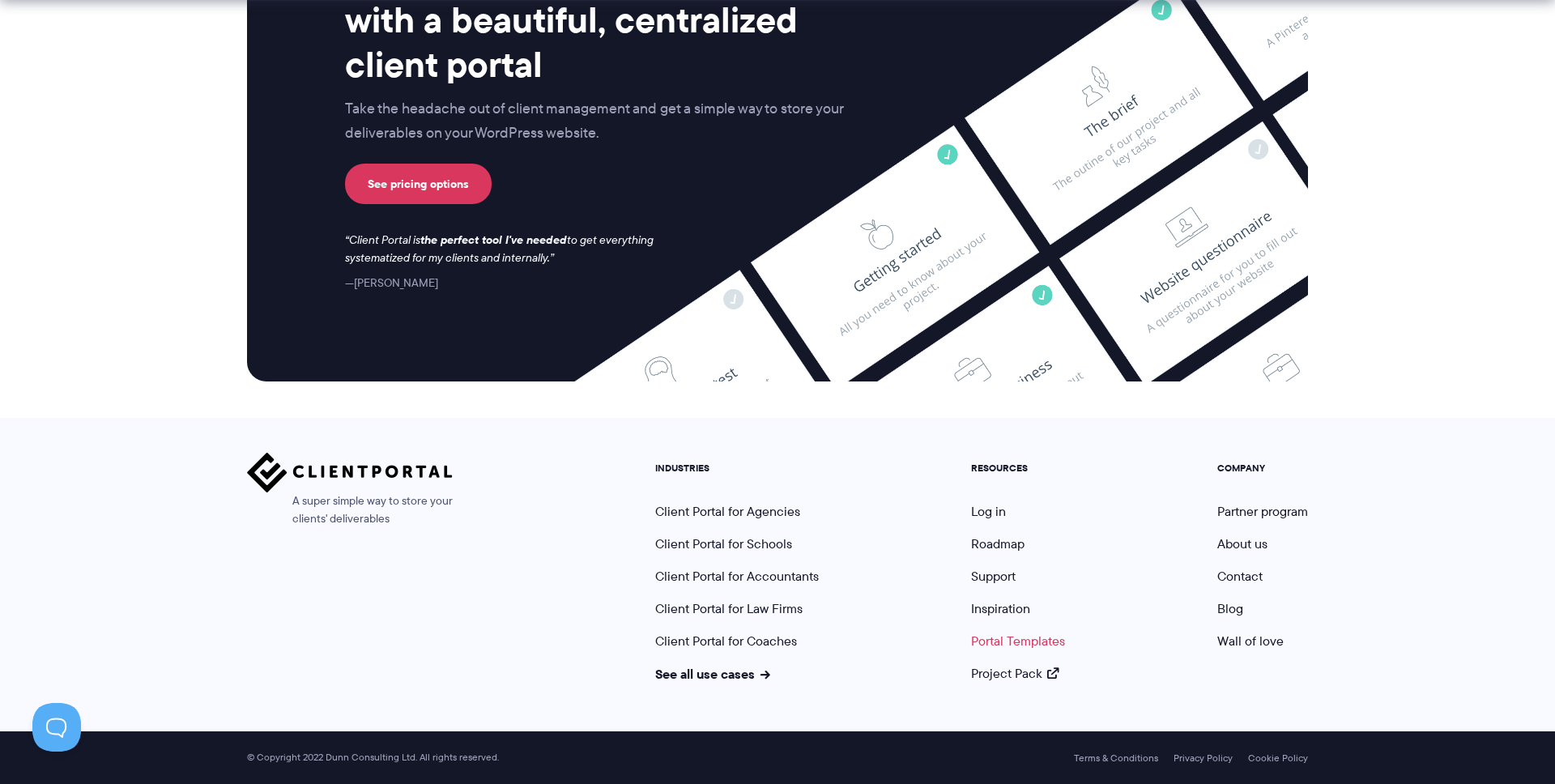
click at [1000, 645] on link "Portal Templates" at bounding box center [1017, 640] width 94 height 18
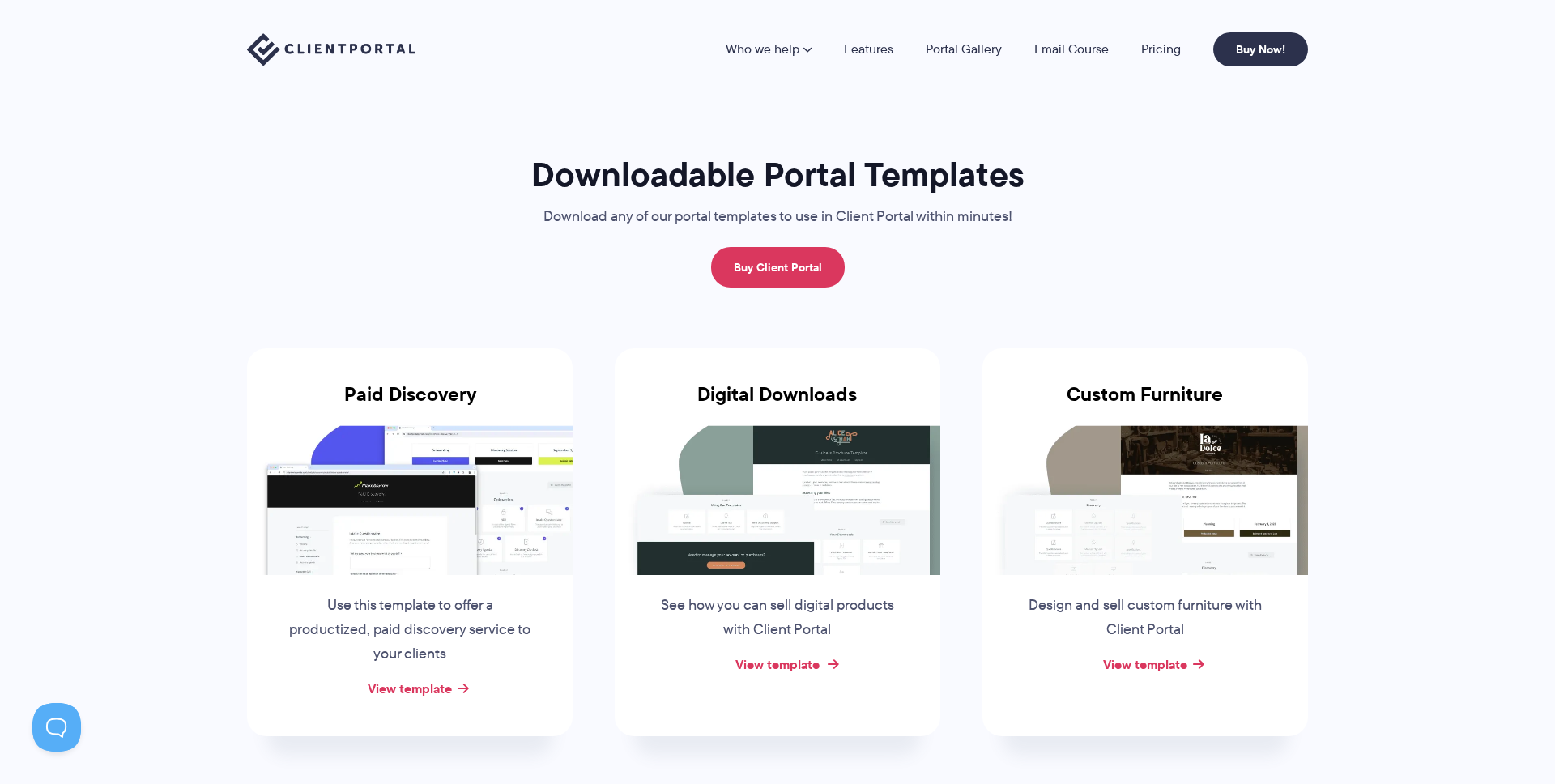
click at [809, 661] on link "View template" at bounding box center [777, 664] width 84 height 19
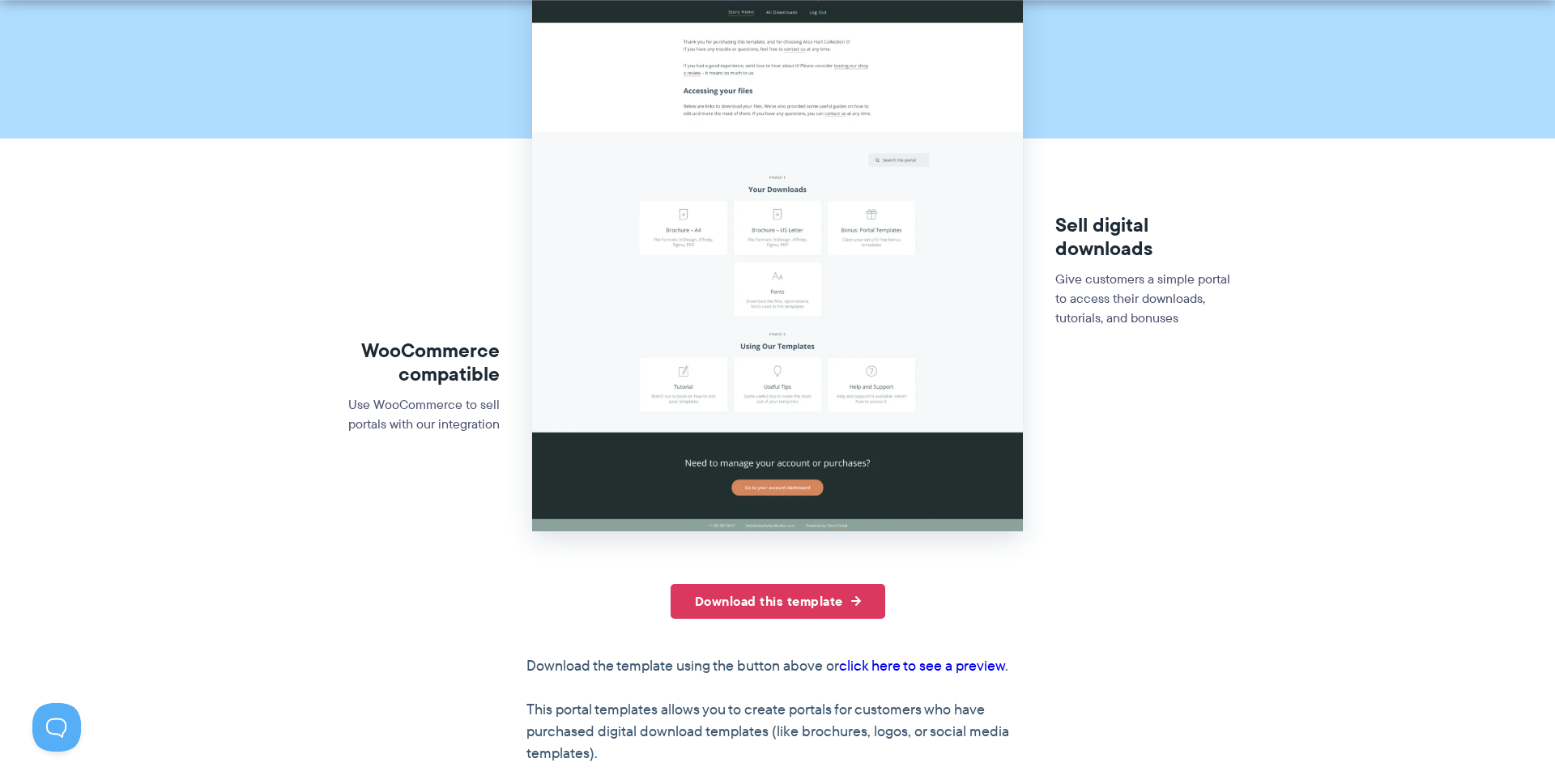
scroll to position [307, 0]
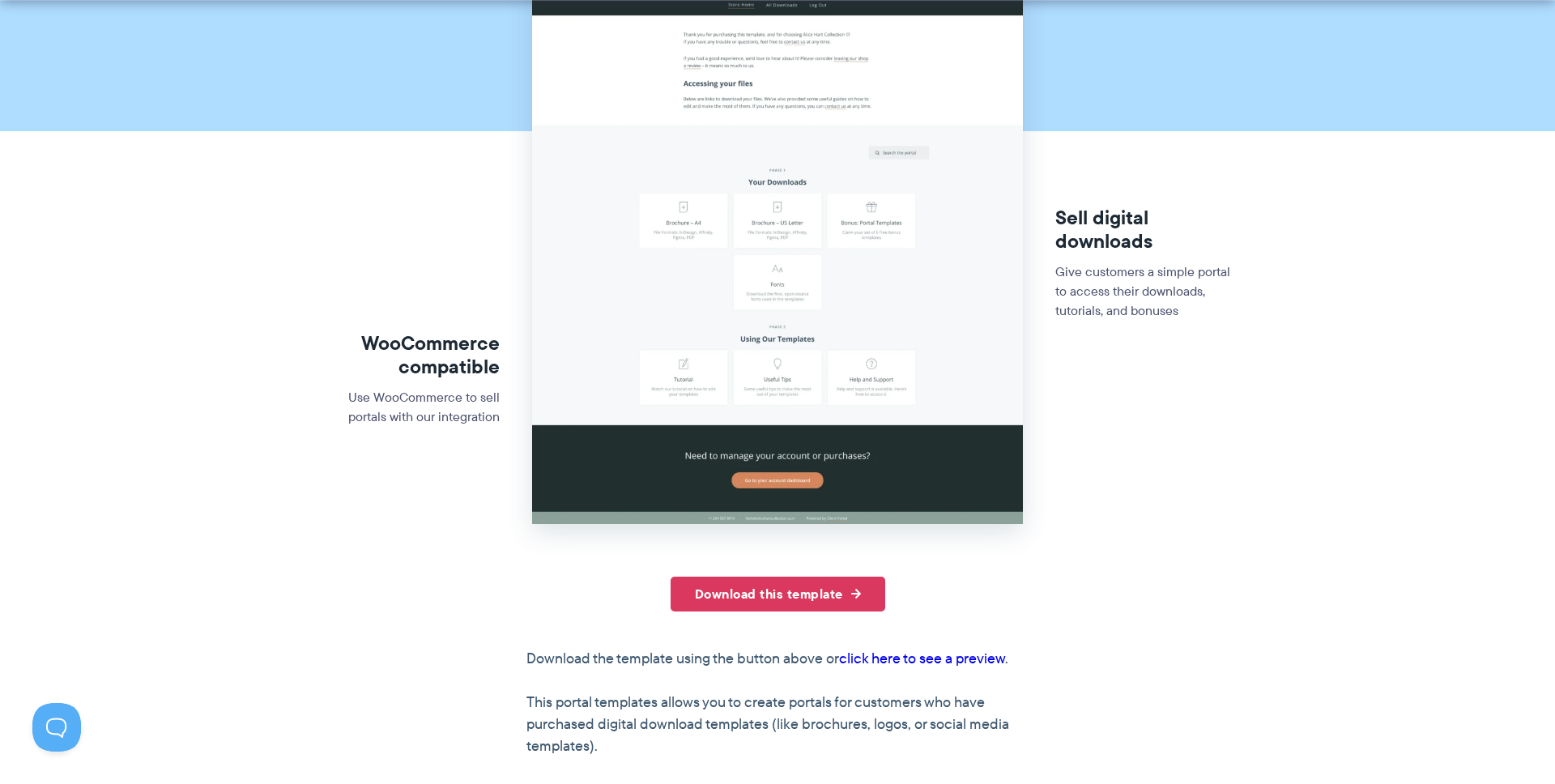
click at [937, 650] on link "click here to see a preview" at bounding box center [922, 659] width 166 height 21
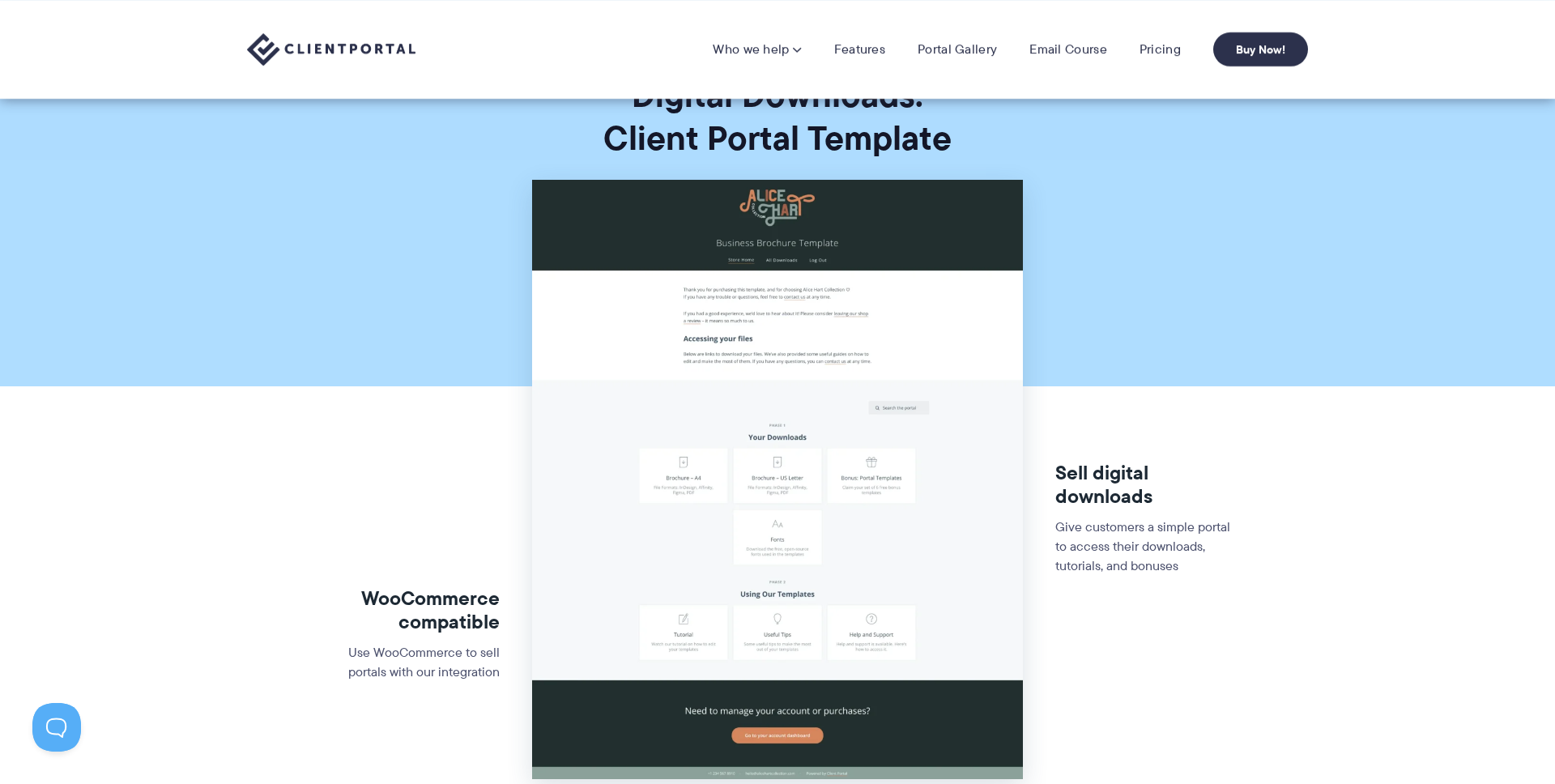
scroll to position [45, 0]
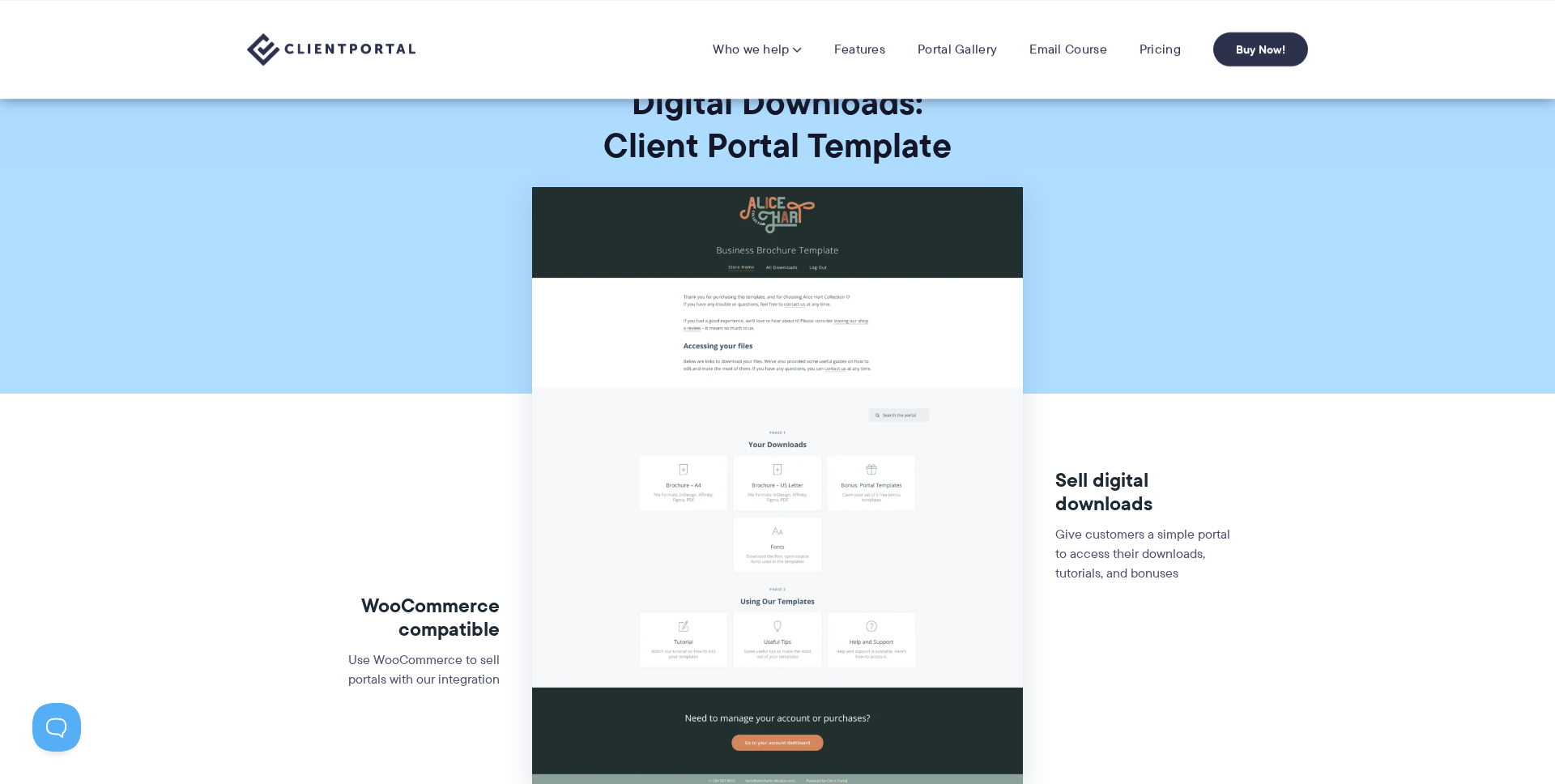
click at [1146, 568] on p "Give customers a simple portal to access their downloads, tutorials, and bonuses" at bounding box center [1144, 554] width 177 height 59
click at [1195, 605] on div "Sell digital downloads Give customers a simple portal to access their downloads…" at bounding box center [1144, 538] width 177 height 280
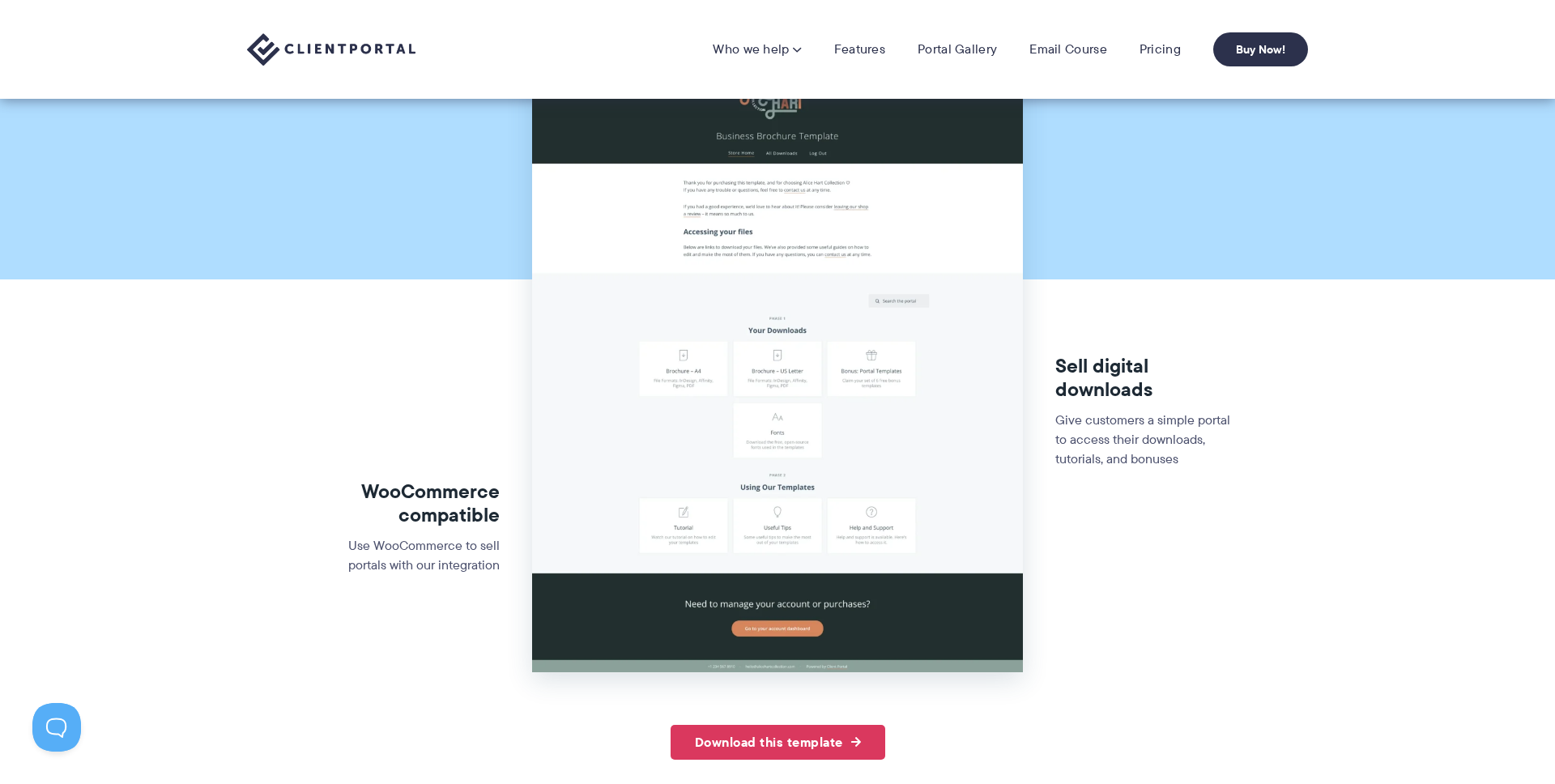
scroll to position [0, 0]
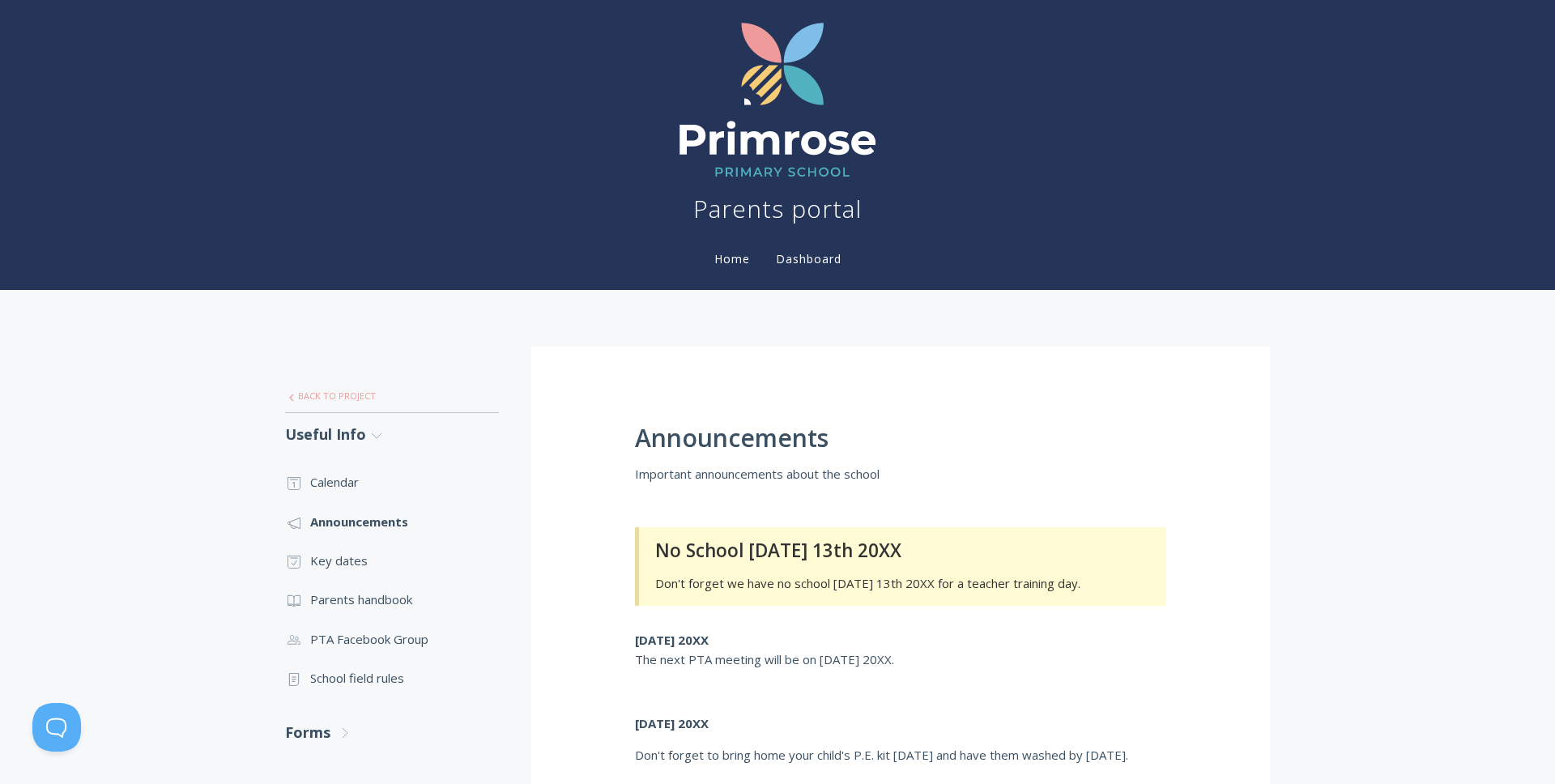
click at [315, 386] on link ".st0{fill:none;stroke:#000000;stroke-width:2;stroke-miterlimit:10;} Untitled-27…" at bounding box center [392, 396] width 214 height 34
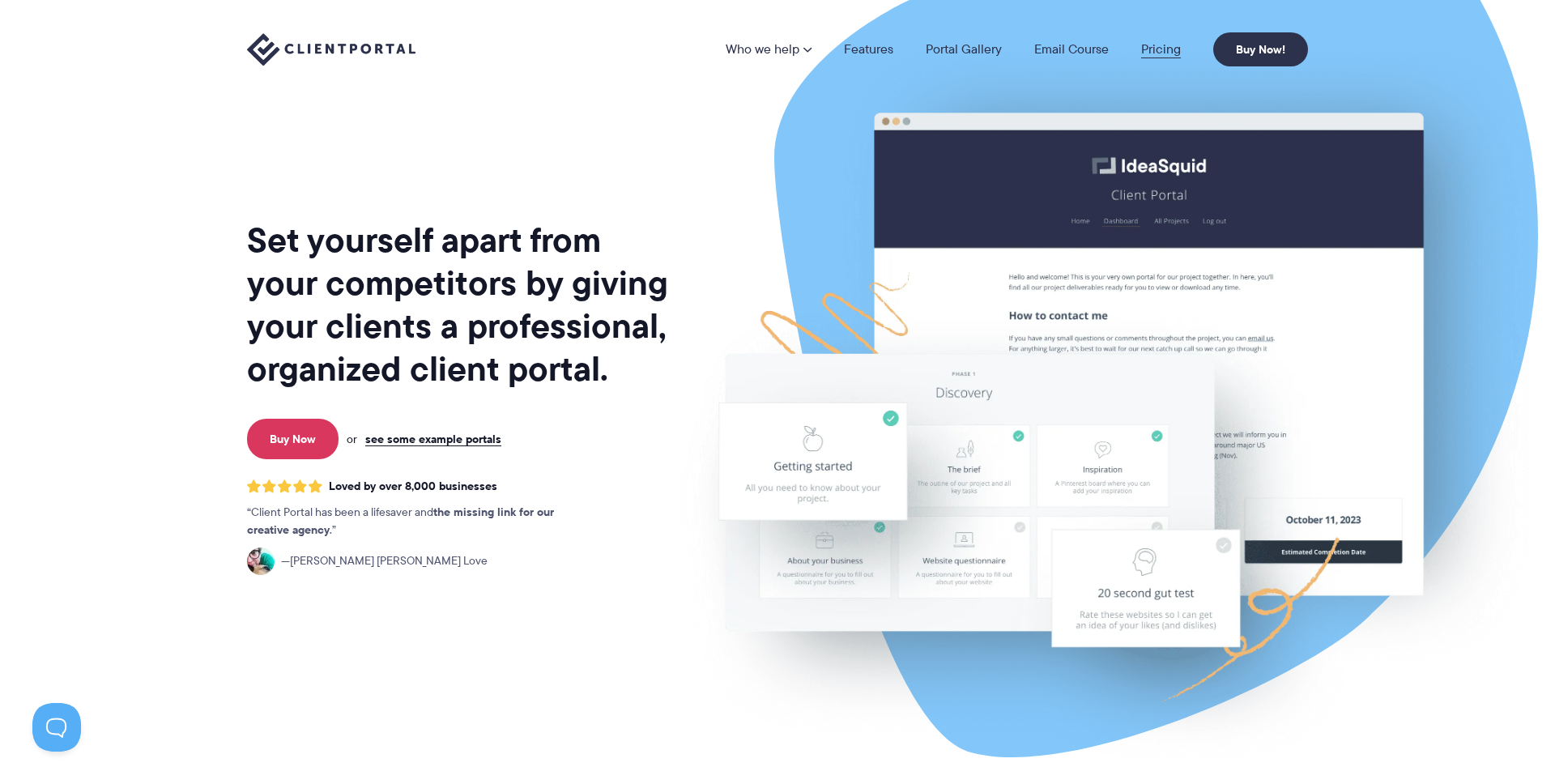
click at [1166, 48] on link "Pricing" at bounding box center [1161, 49] width 39 height 13
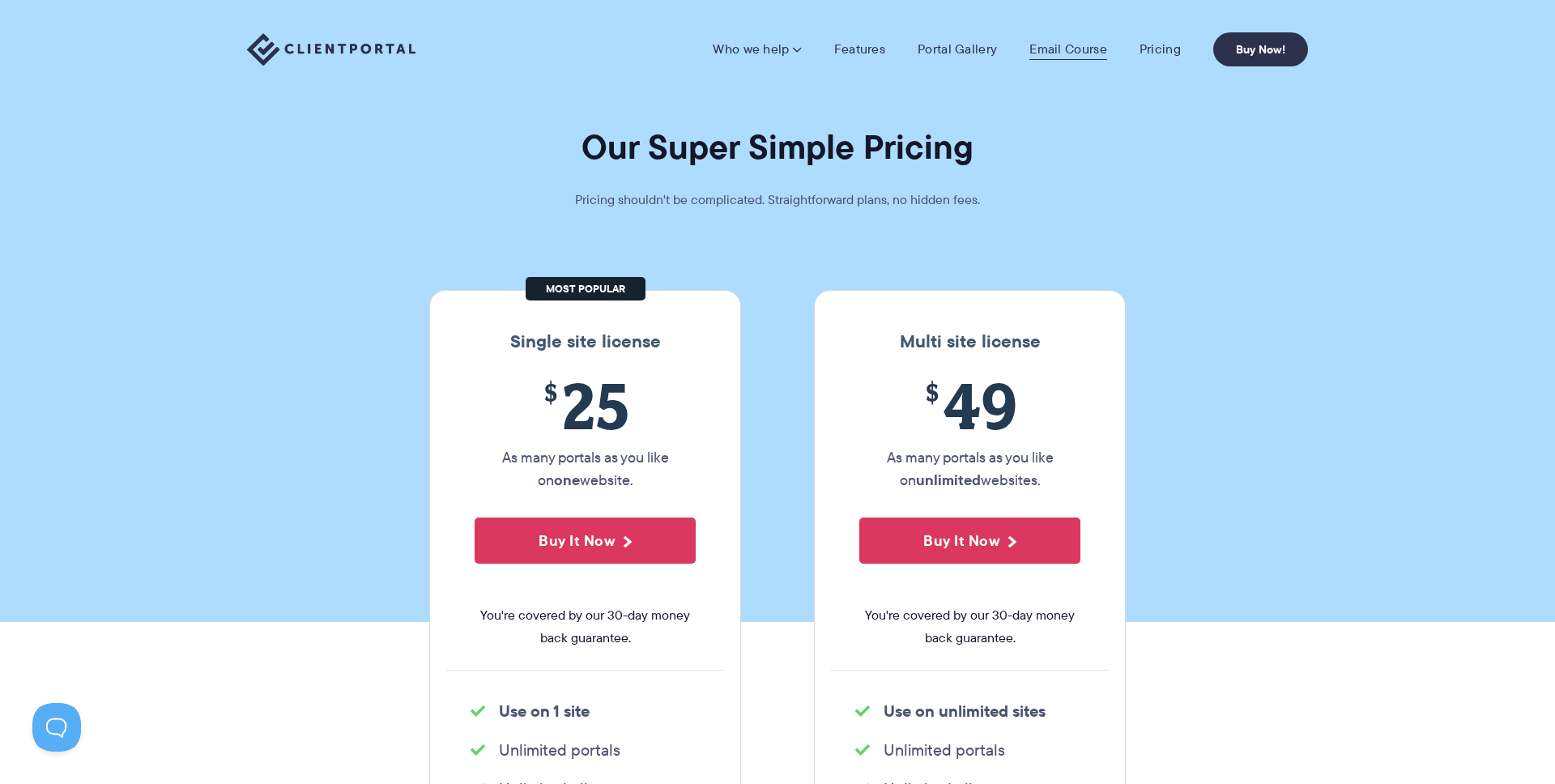
click at [1047, 50] on link "Email Course" at bounding box center [1068, 49] width 78 height 16
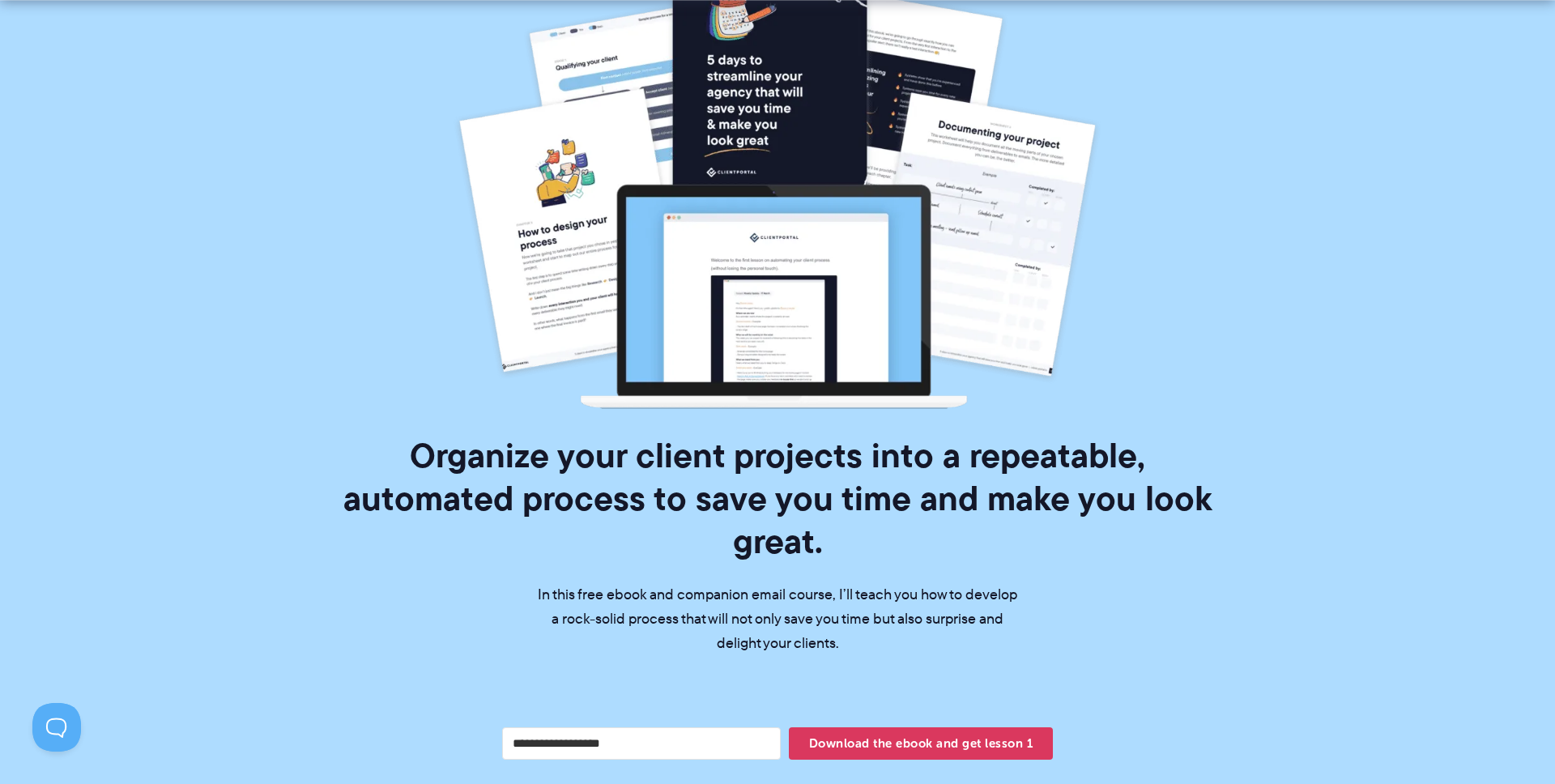
scroll to position [194, 0]
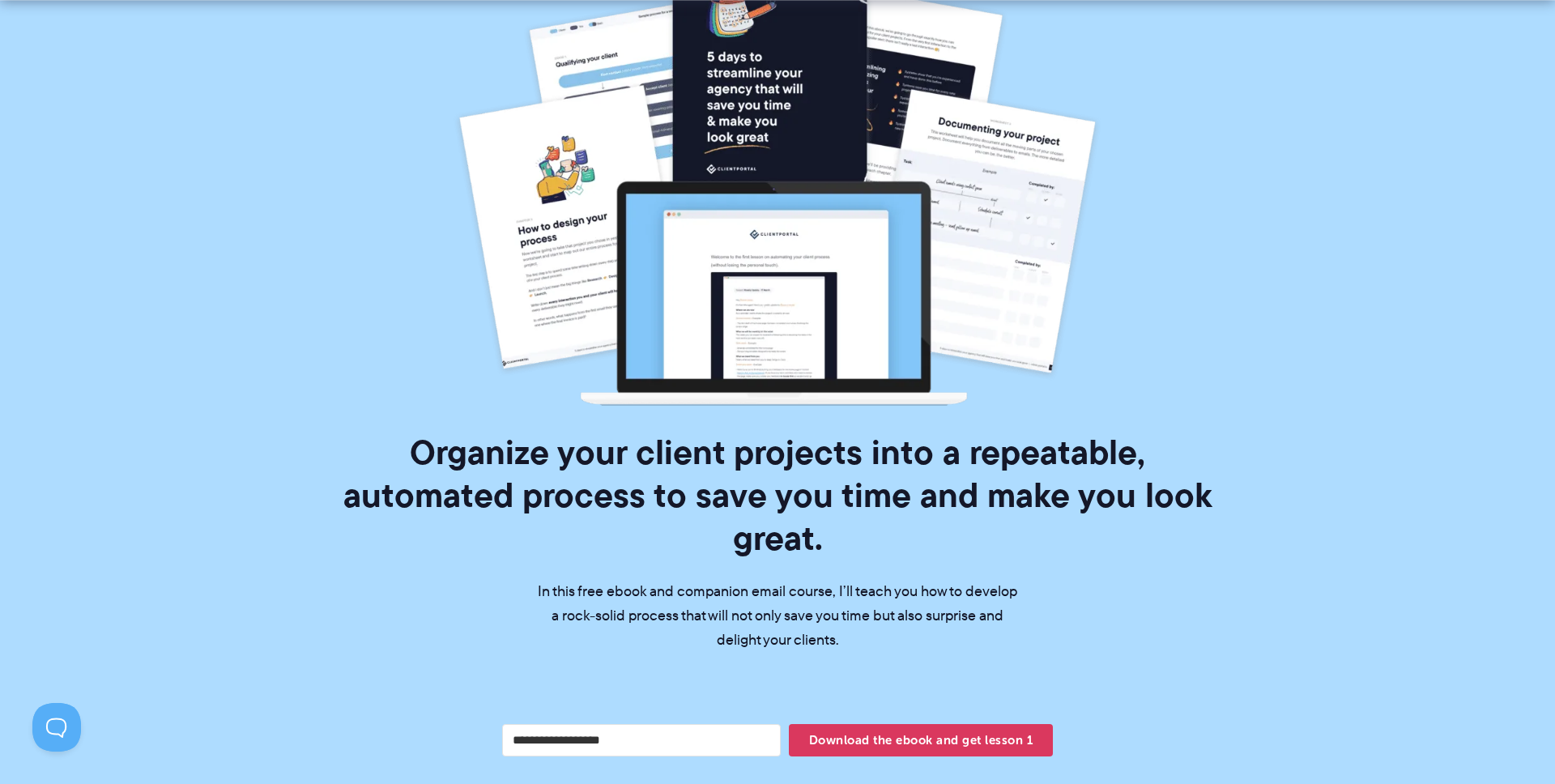
click at [697, 461] on h1 "Organize your client projects into a repeatable, automated process to save you …" at bounding box center [778, 495] width 909 height 129
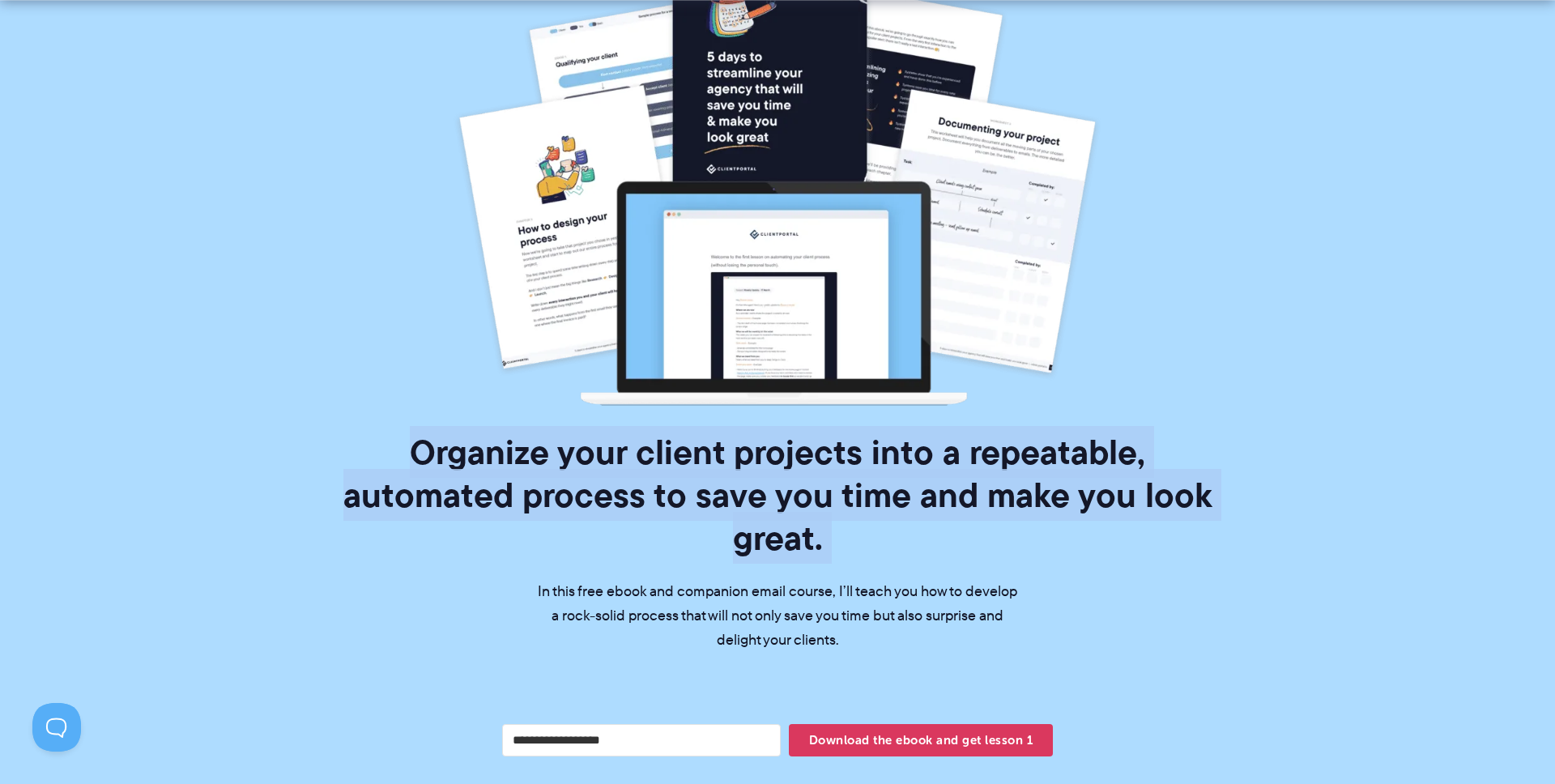
click at [697, 461] on h1 "Organize your client projects into a repeatable, automated process to save you …" at bounding box center [778, 495] width 909 height 129
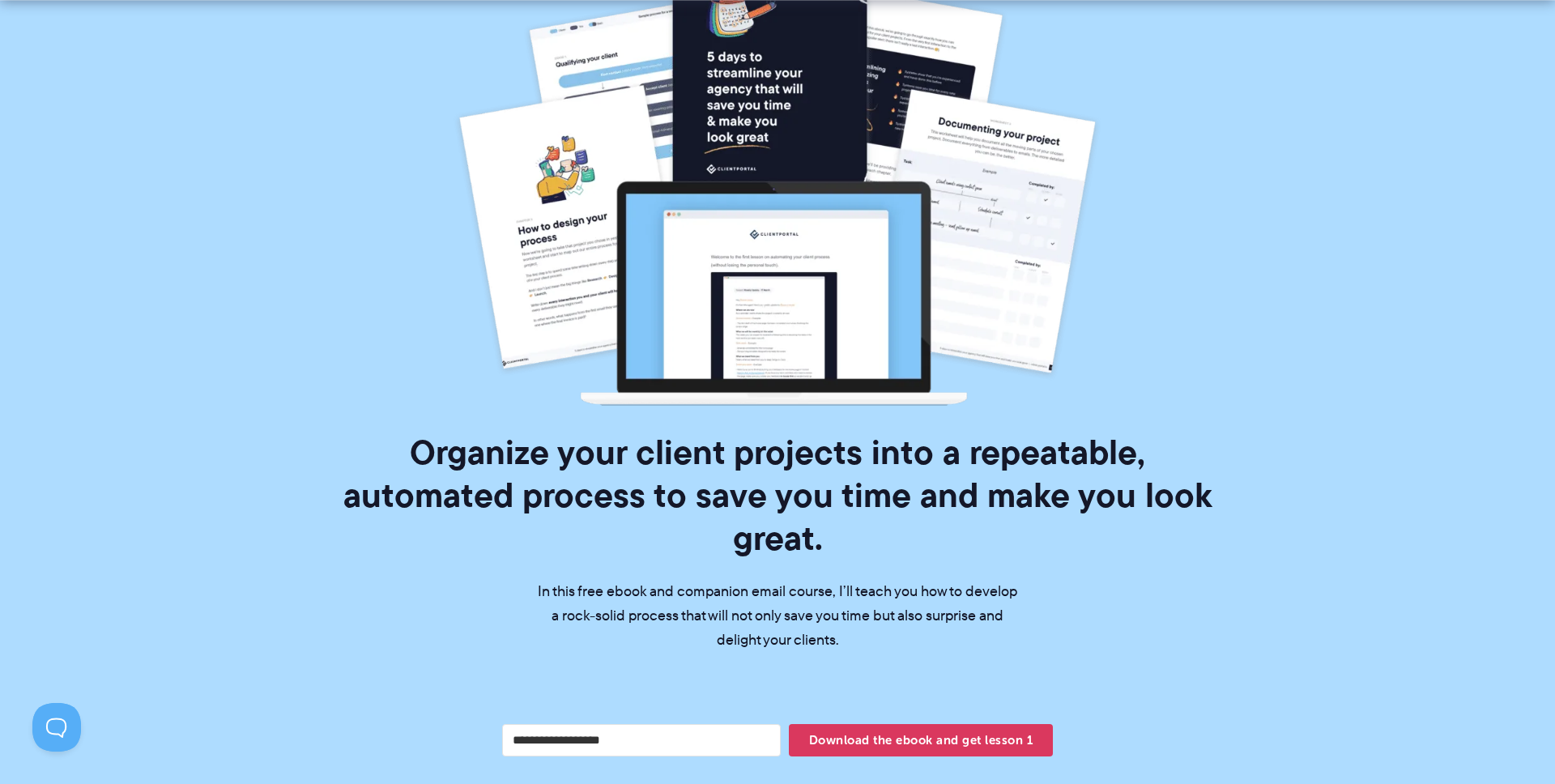
click at [957, 506] on h1 "Organize your client projects into a repeatable, automated process to save you …" at bounding box center [778, 495] width 909 height 129
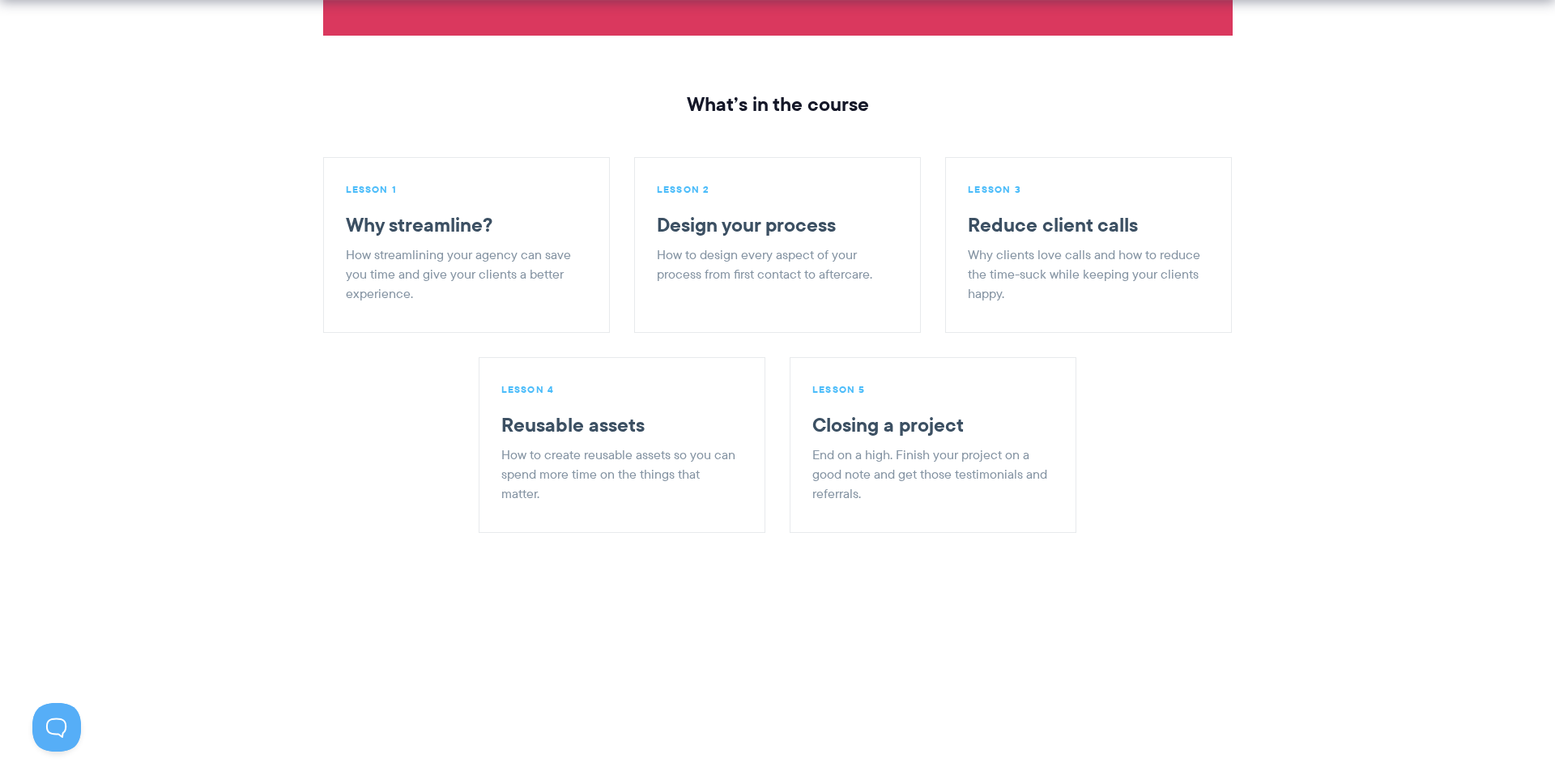
scroll to position [1986, 0]
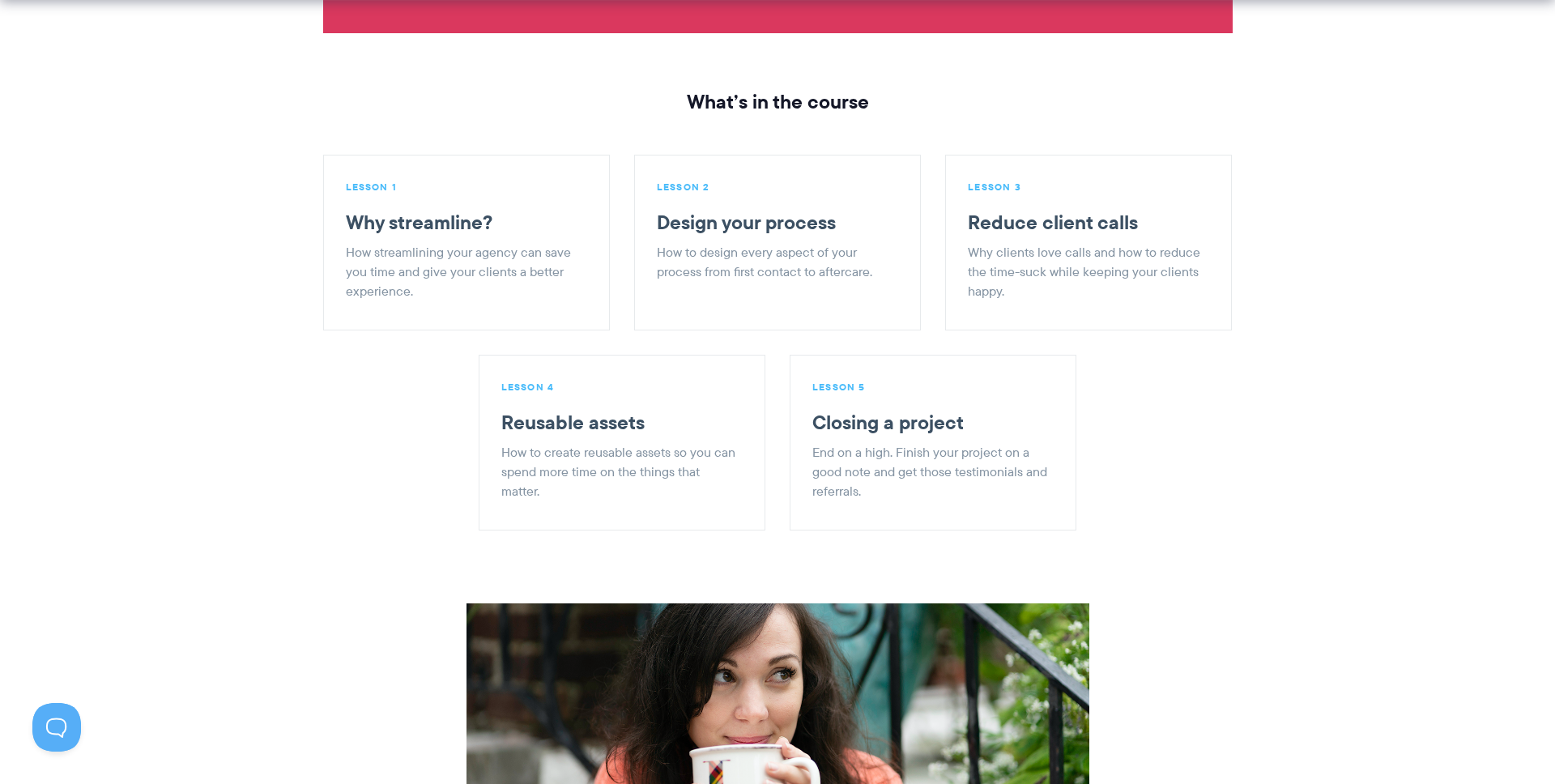
click at [448, 243] on p "How streamlining your agency can save you time and give your clients a better e…" at bounding box center [464, 272] width 237 height 59
click at [738, 243] on p "How to design every aspect of your process from first contact to aftercare." at bounding box center [775, 262] width 237 height 39
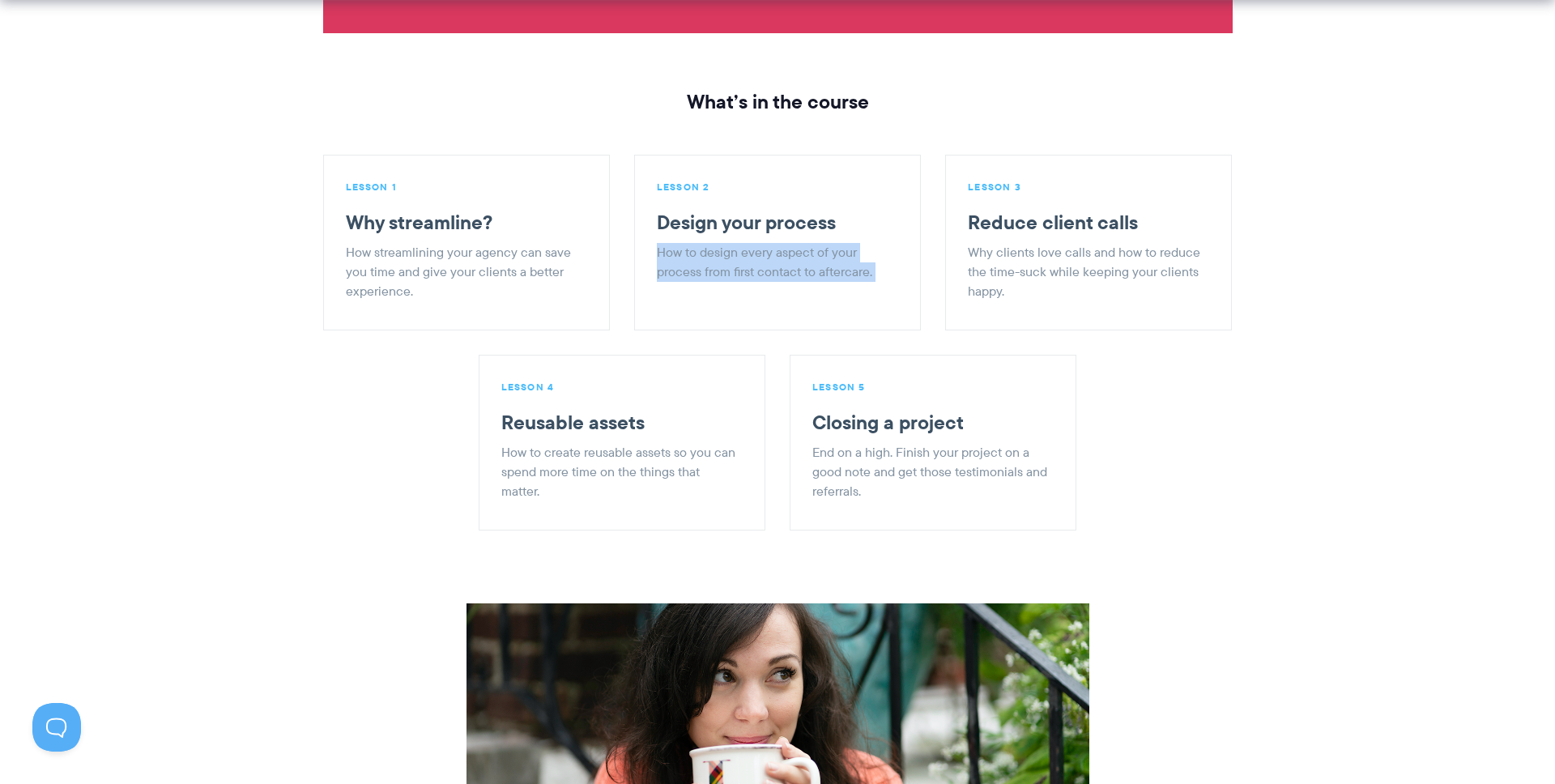
click at [738, 243] on p "How to design every aspect of your process from first contact to aftercare." at bounding box center [775, 262] width 237 height 39
click at [770, 261] on li "LESSON 2 Design your process How to design every aspect of your process from fi…" at bounding box center [777, 243] width 286 height 176
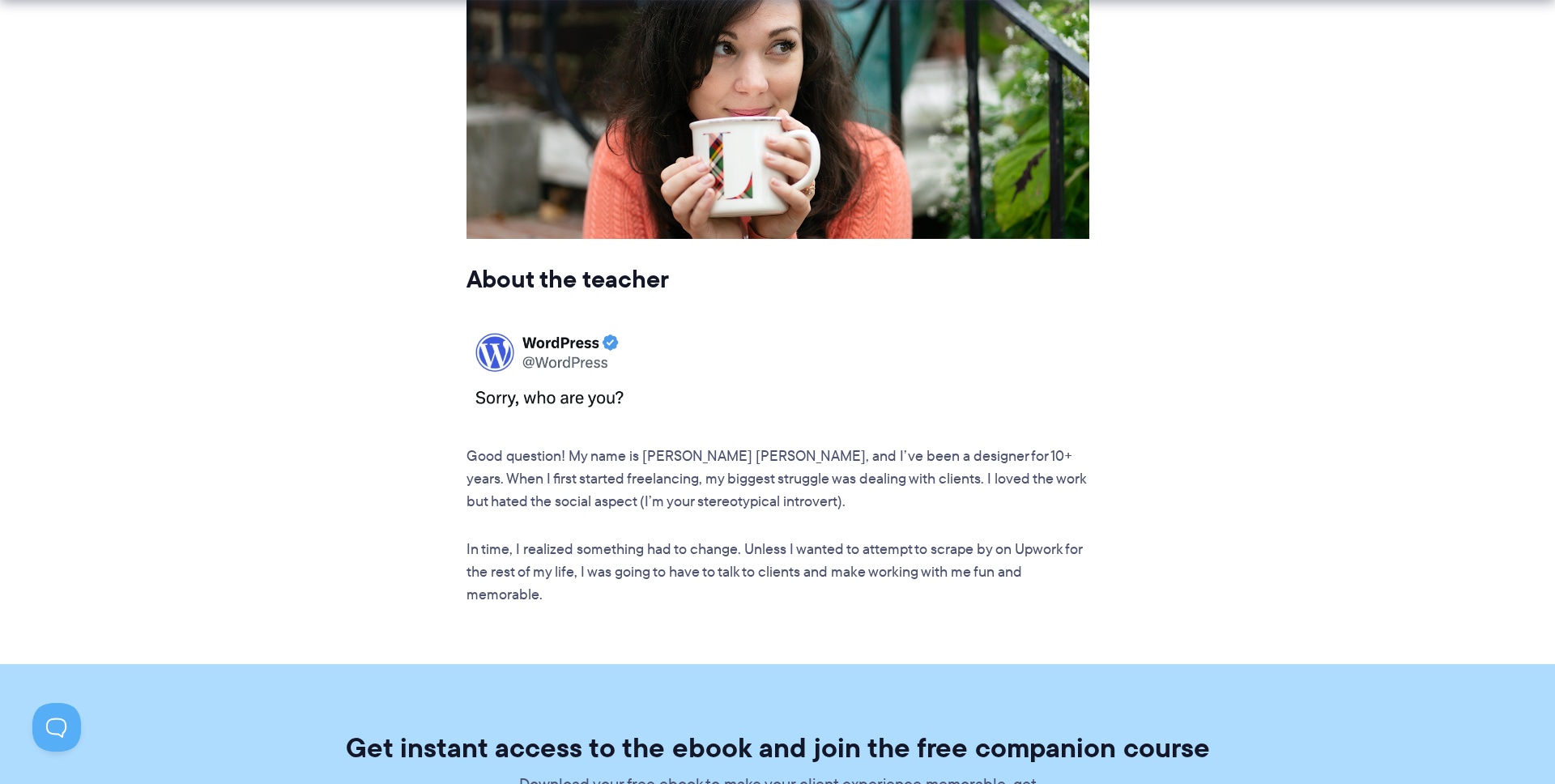
scroll to position [2615, 0]
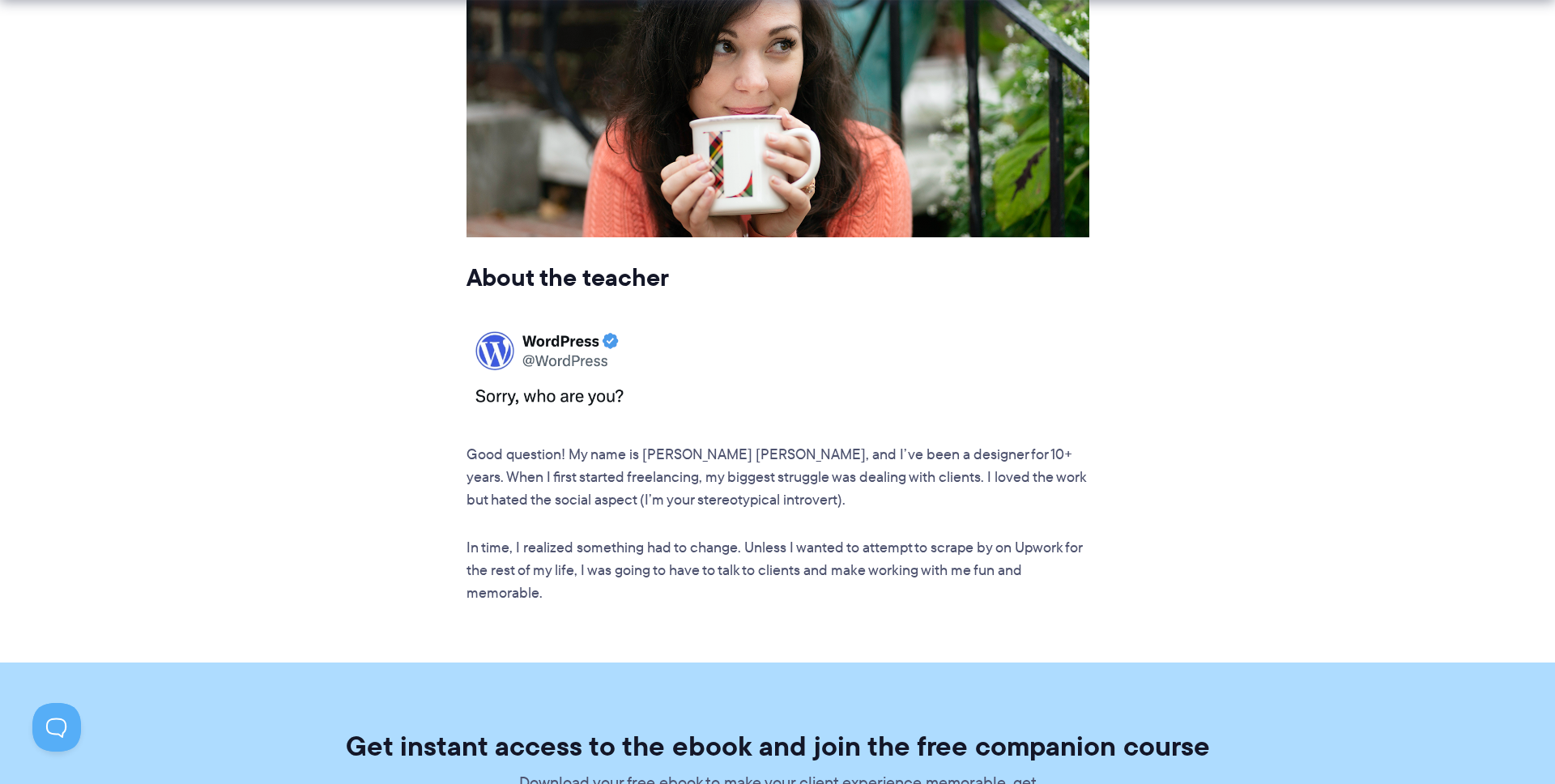
click at [739, 444] on p "Good question! My name is Laura Elizabeth, and I’ve been a designer for 10+ yea…" at bounding box center [778, 478] width 623 height 68
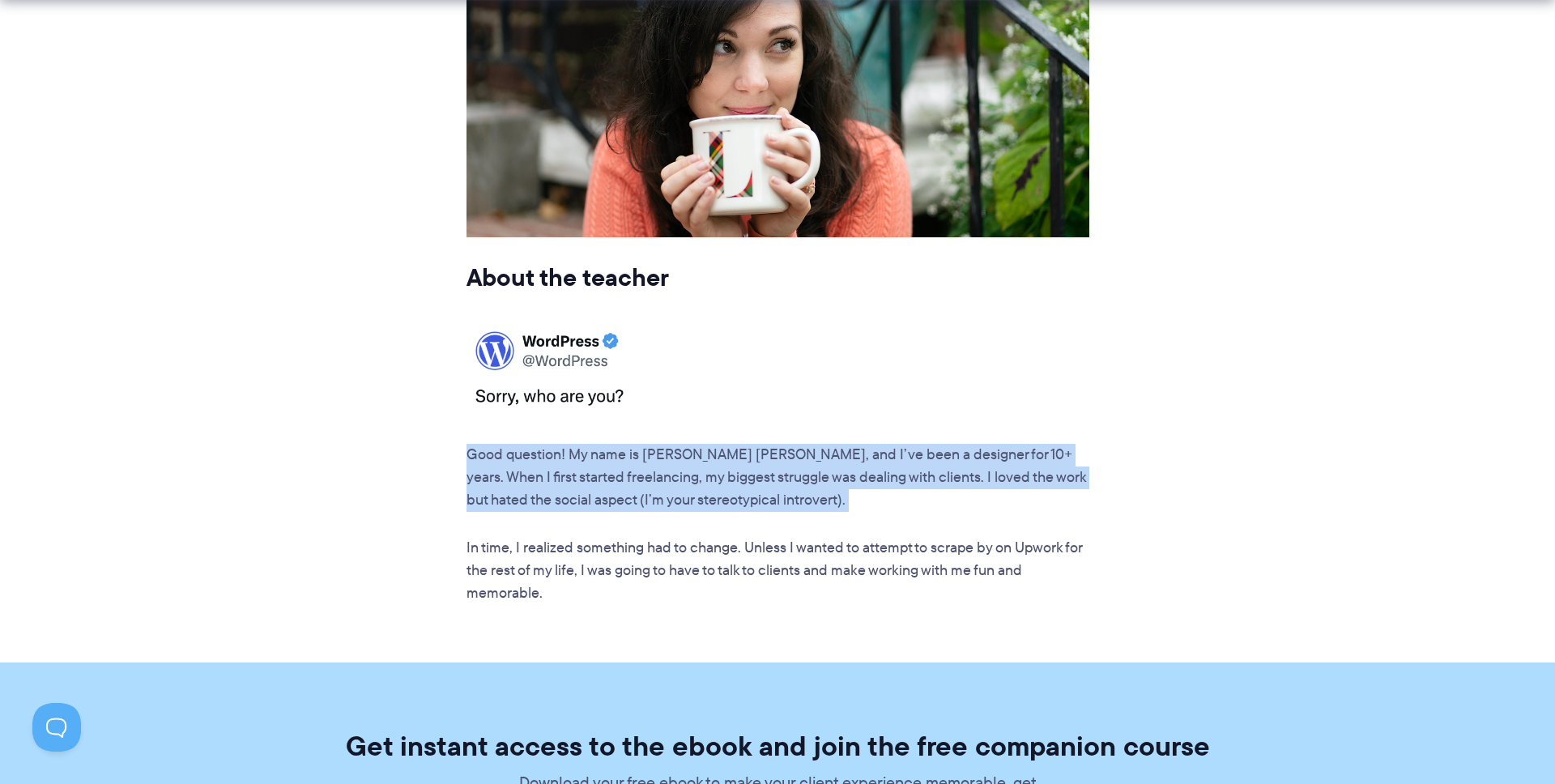
click at [739, 444] on p "Good question! My name is Laura Elizabeth, and I’ve been a designer for 10+ yea…" at bounding box center [778, 478] width 623 height 68
click at [1013, 472] on article "About the teacher Good question! My name is Laura Elizabeth, and I’ve been a de…" at bounding box center [778, 289] width 623 height 631
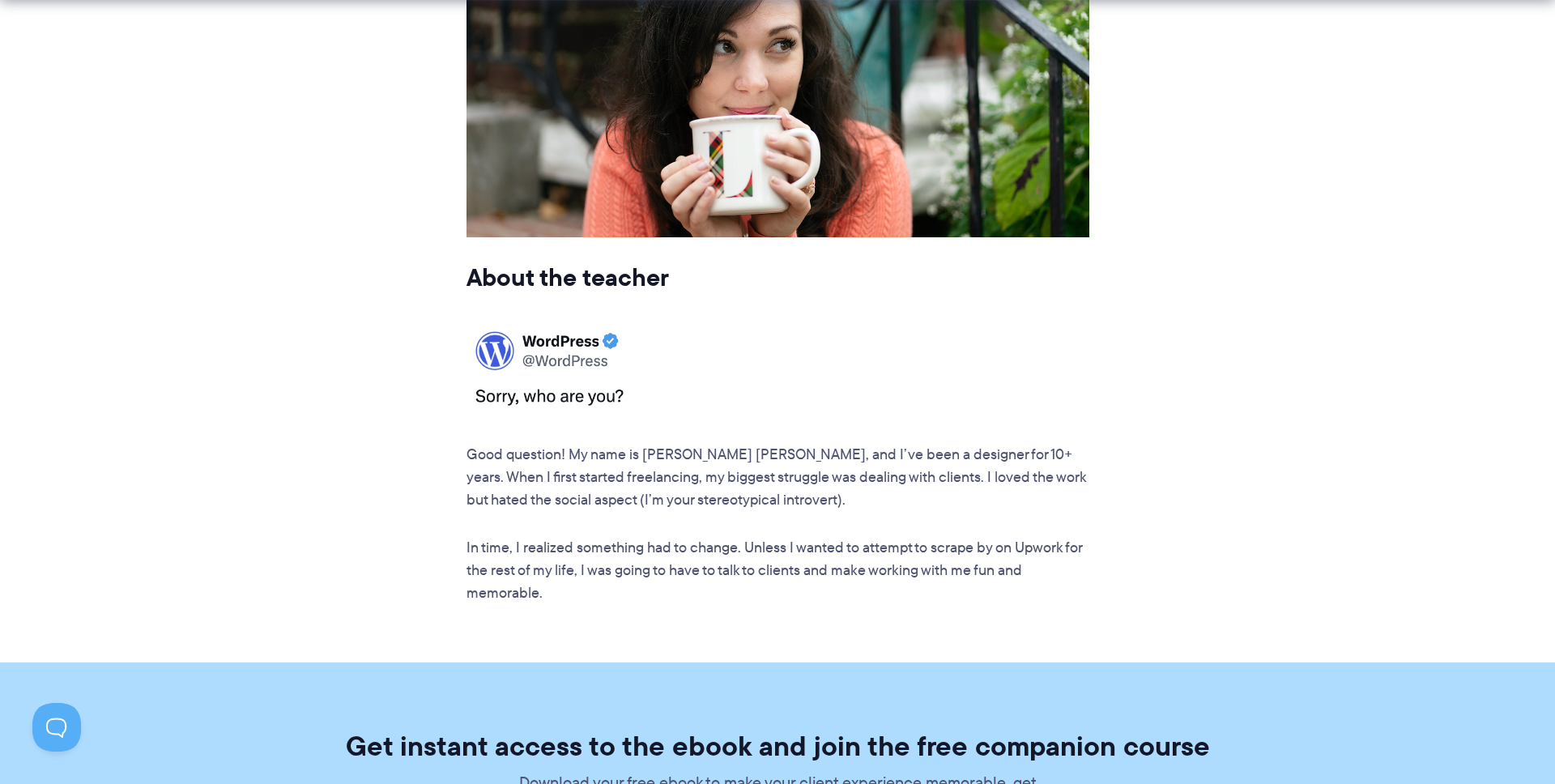
click at [762, 476] on article "About the teacher Good question! My name is Laura Elizabeth, and I’ve been a de…" at bounding box center [778, 289] width 623 height 631
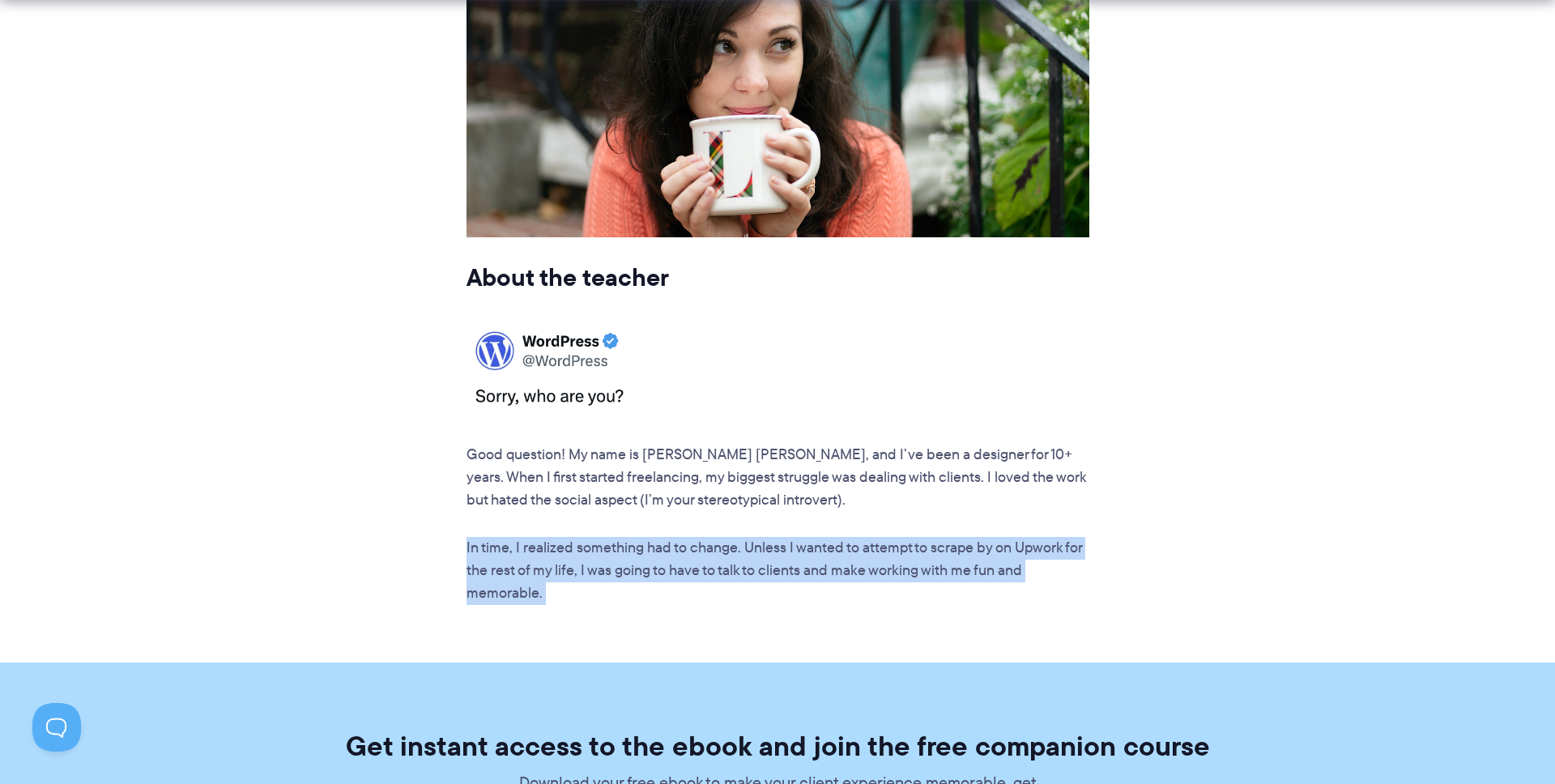
click at [762, 476] on article "About the teacher Good question! My name is Laura Elizabeth, and I’ve been a de…" at bounding box center [778, 289] width 623 height 631
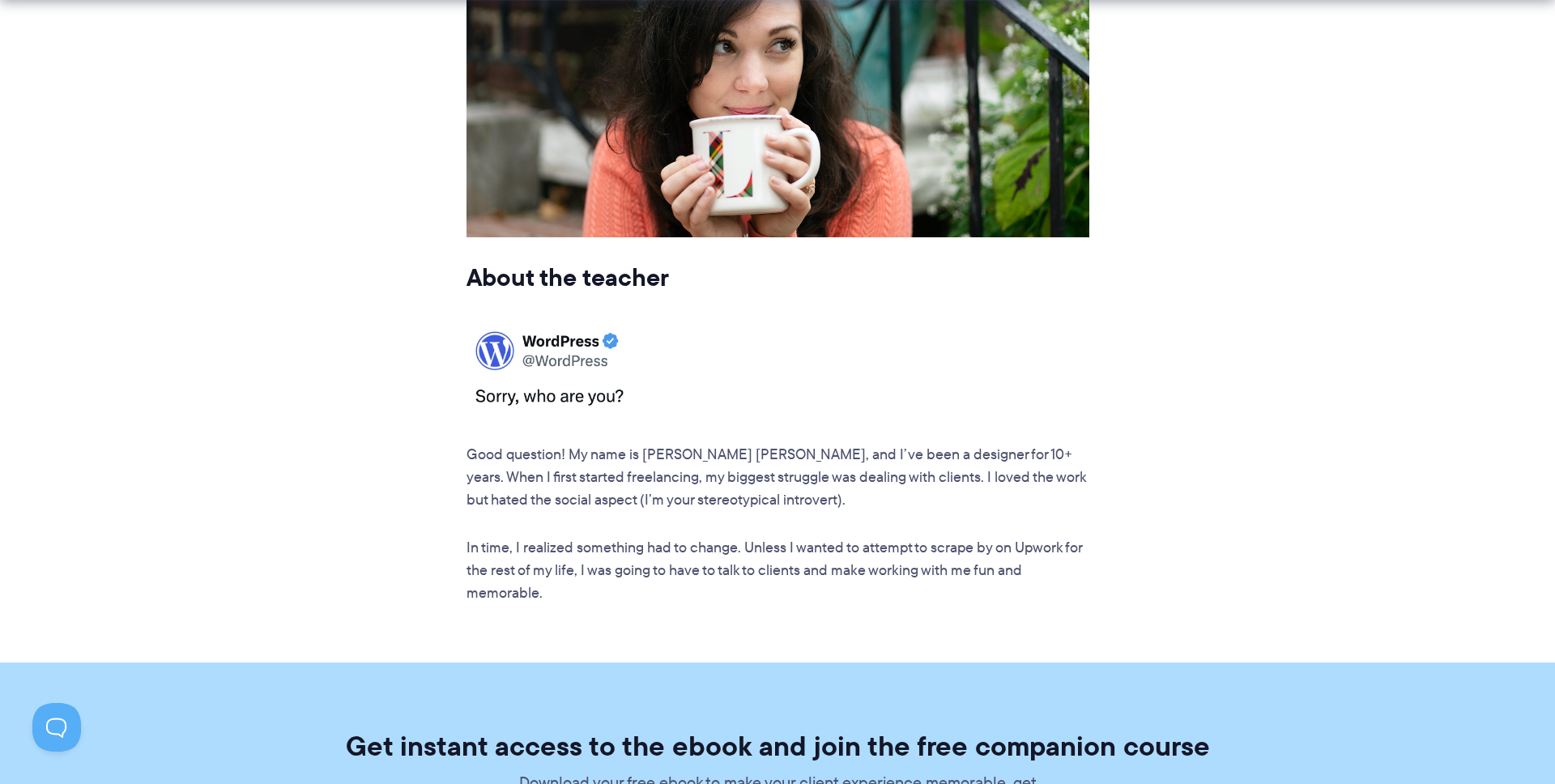
click at [929, 537] on p "In time, I realized something had to change. Unless I wanted to attempt to scra…" at bounding box center [778, 571] width 623 height 68
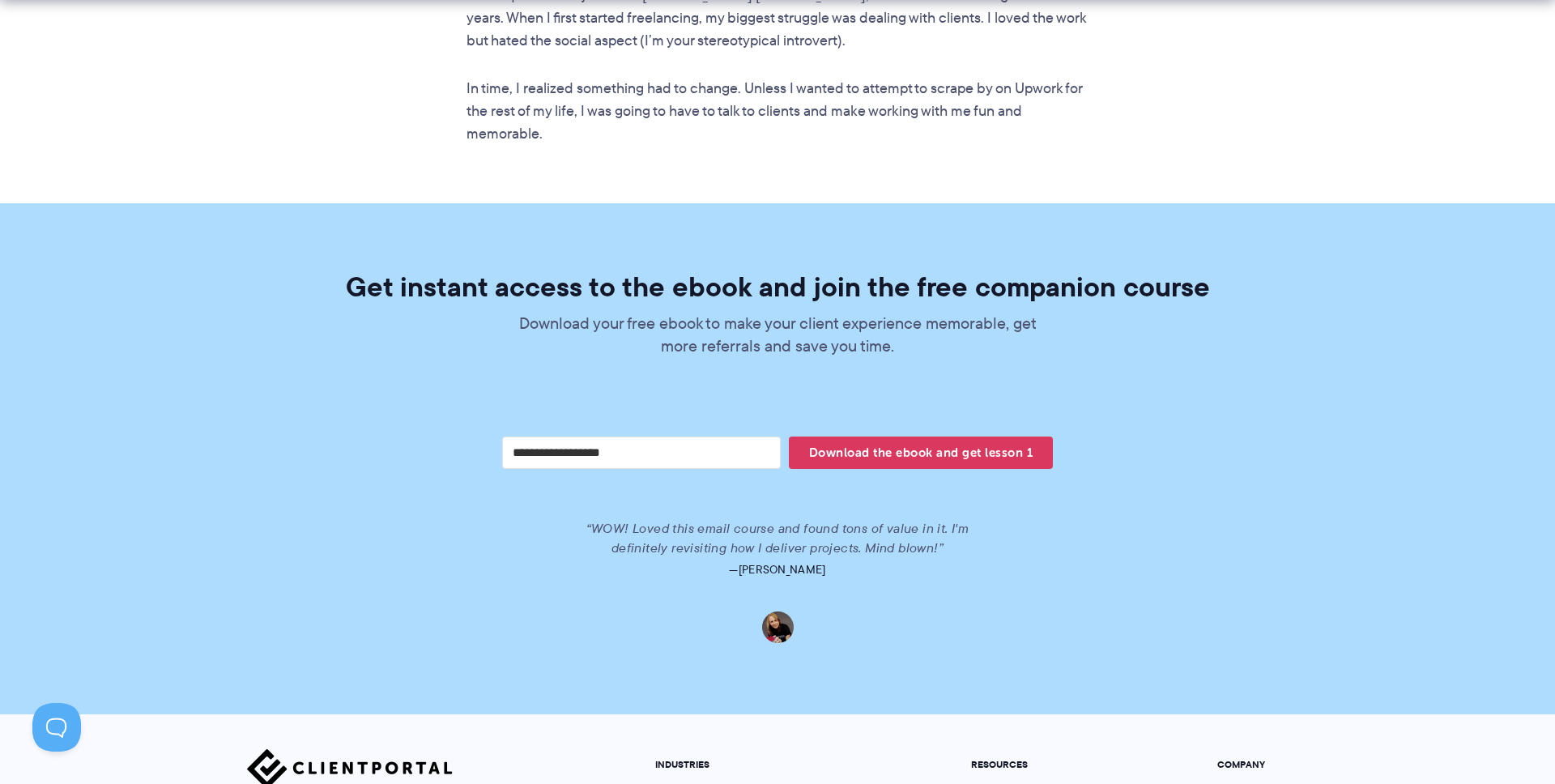
scroll to position [3328, 0]
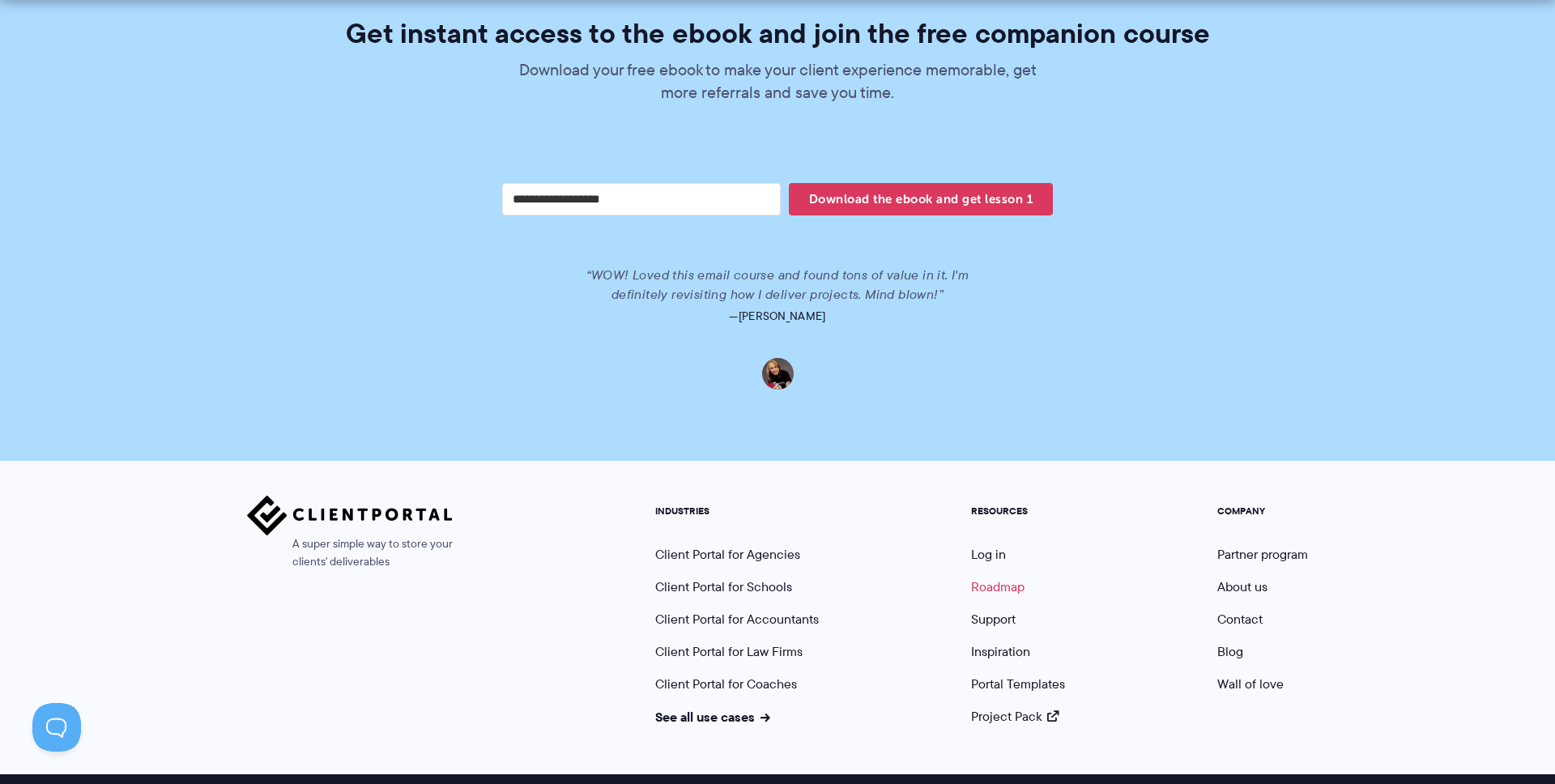
click at [1000, 577] on link "Roadmap" at bounding box center [997, 586] width 53 height 18
click at [1008, 642] on link "Inspiration" at bounding box center [1000, 651] width 59 height 18
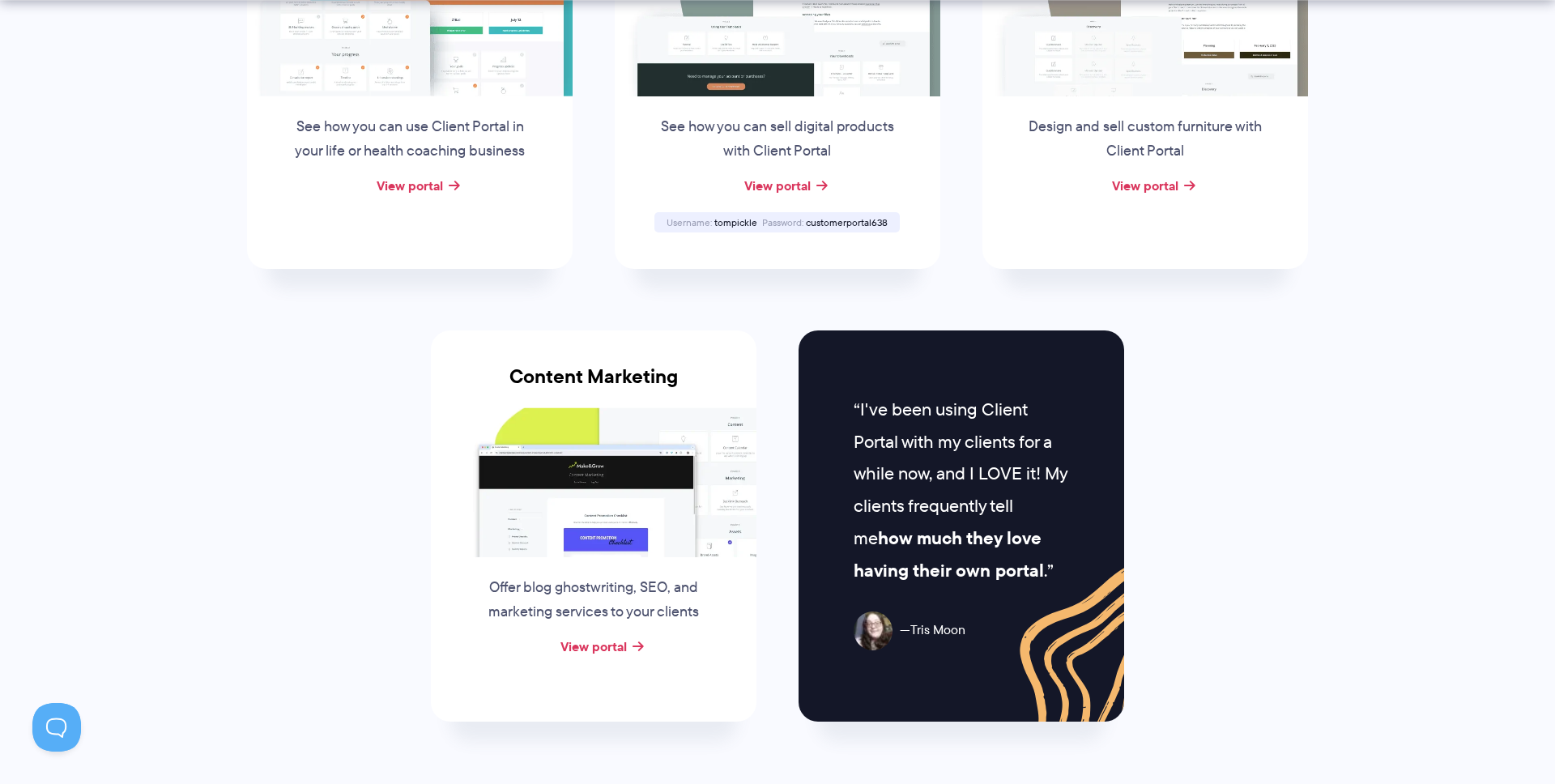
scroll to position [2313, 0]
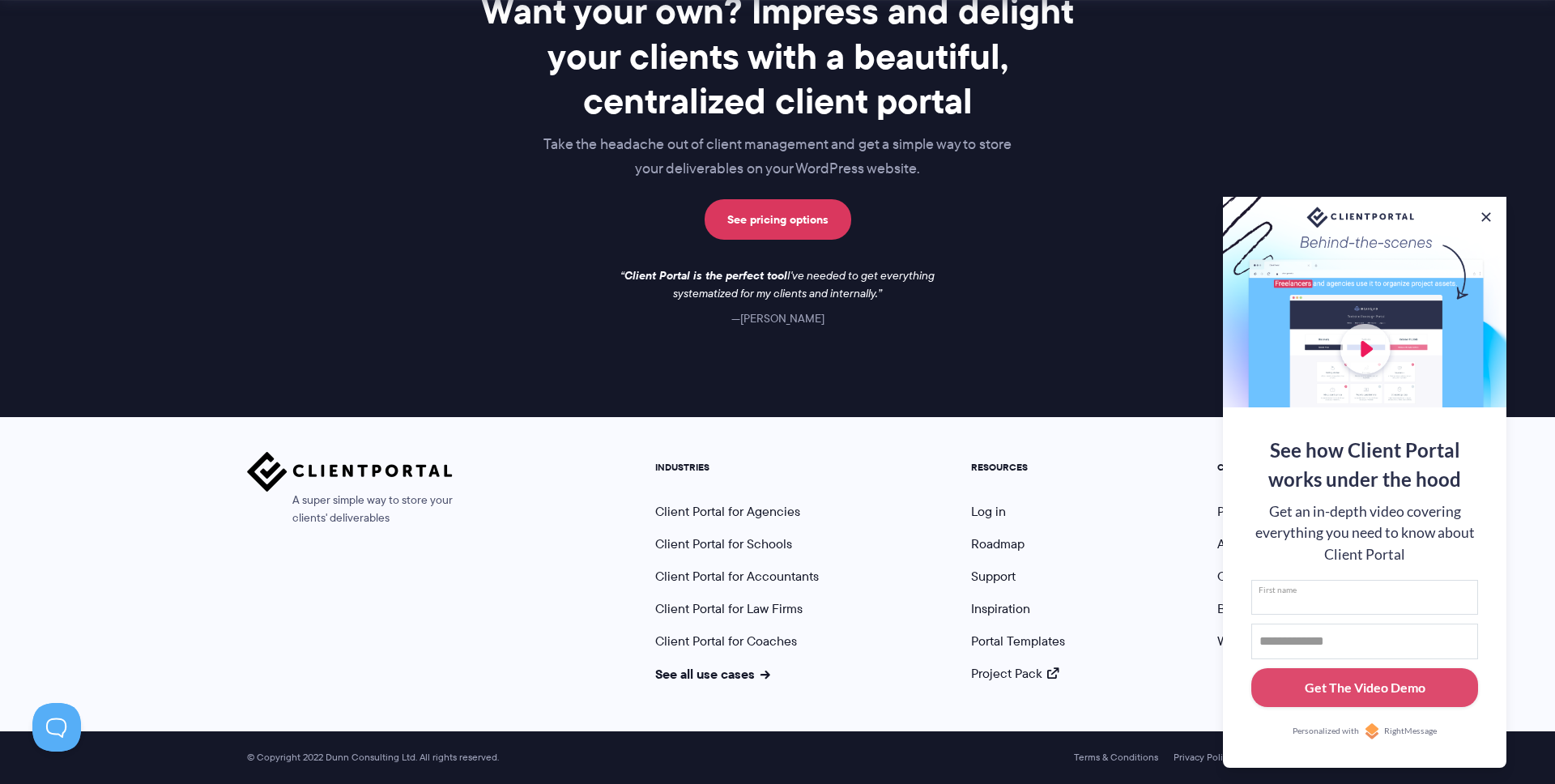
click at [1366, 593] on input "First name" at bounding box center [1364, 597] width 227 height 36
click at [1366, 593] on input "******" at bounding box center [1364, 597] width 227 height 36
type input "*****"
type input "**********"
click at [1334, 689] on div "Get The Video Demo" at bounding box center [1365, 688] width 121 height 19
